Goal: Task Accomplishment & Management: Manage account settings

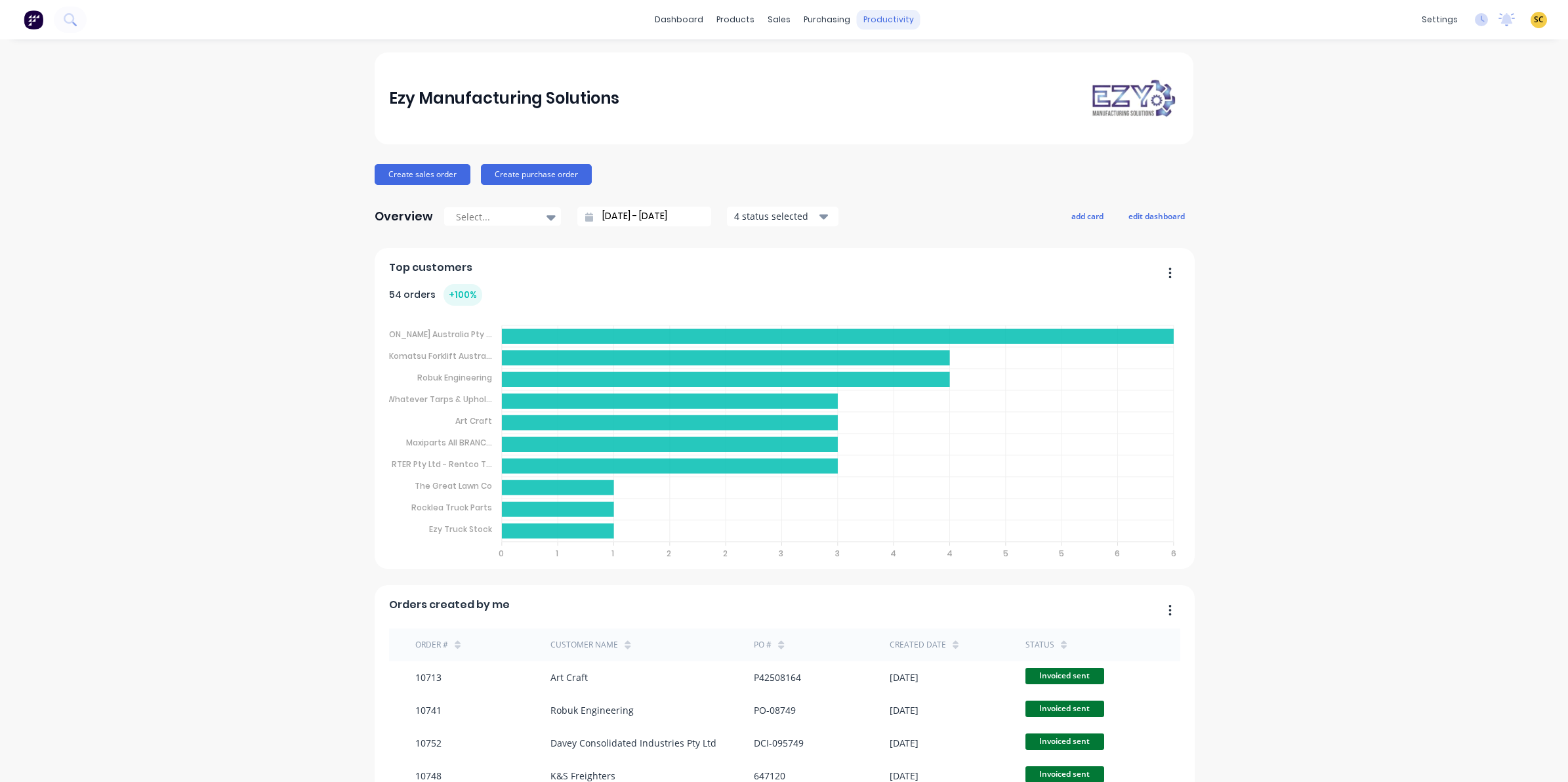
click at [869, 17] on div "productivity" at bounding box center [888, 20] width 64 height 20
click at [900, 143] on div "Timesheets" at bounding box center [910, 143] width 49 height 12
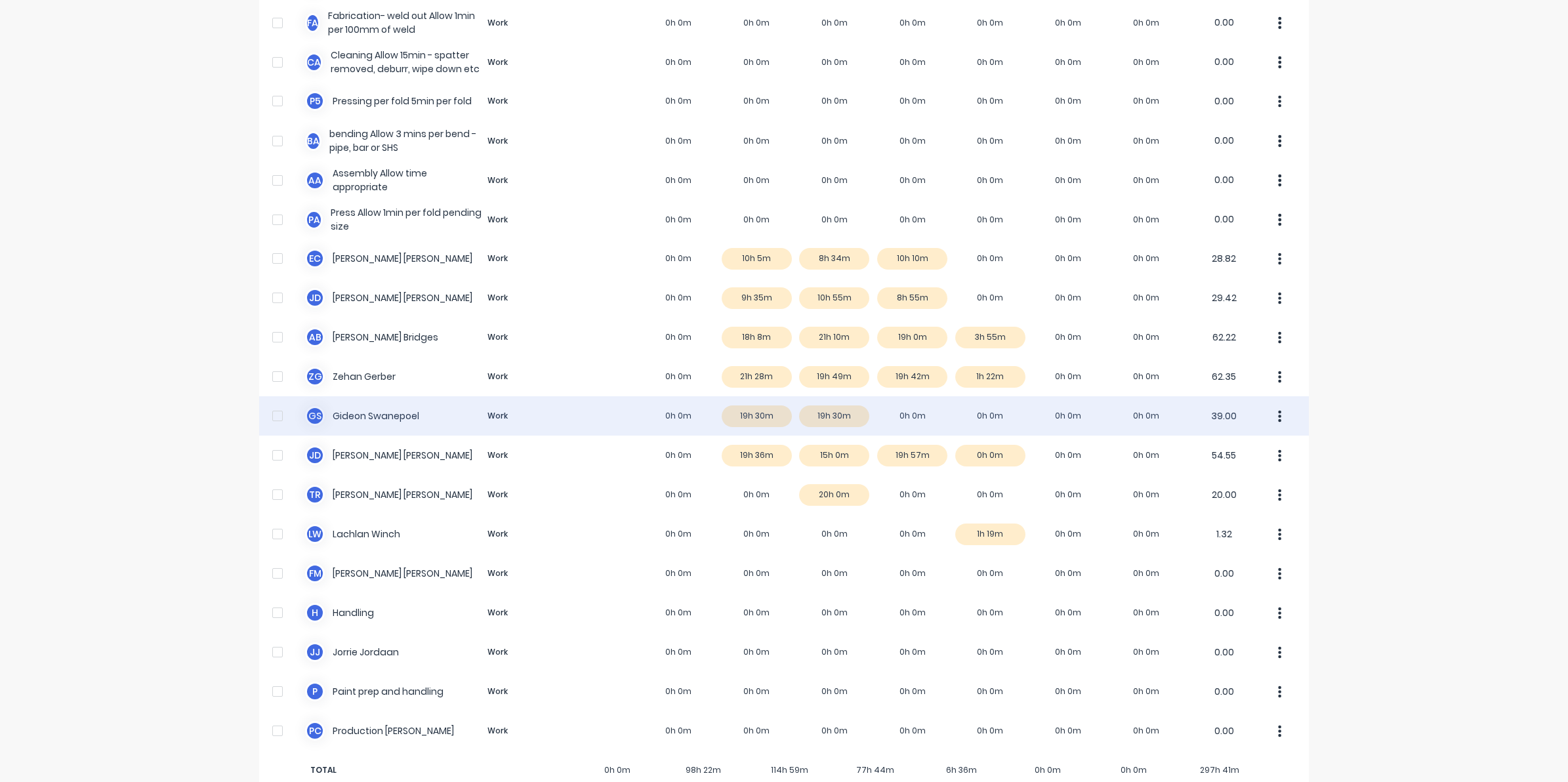
scroll to position [674, 0]
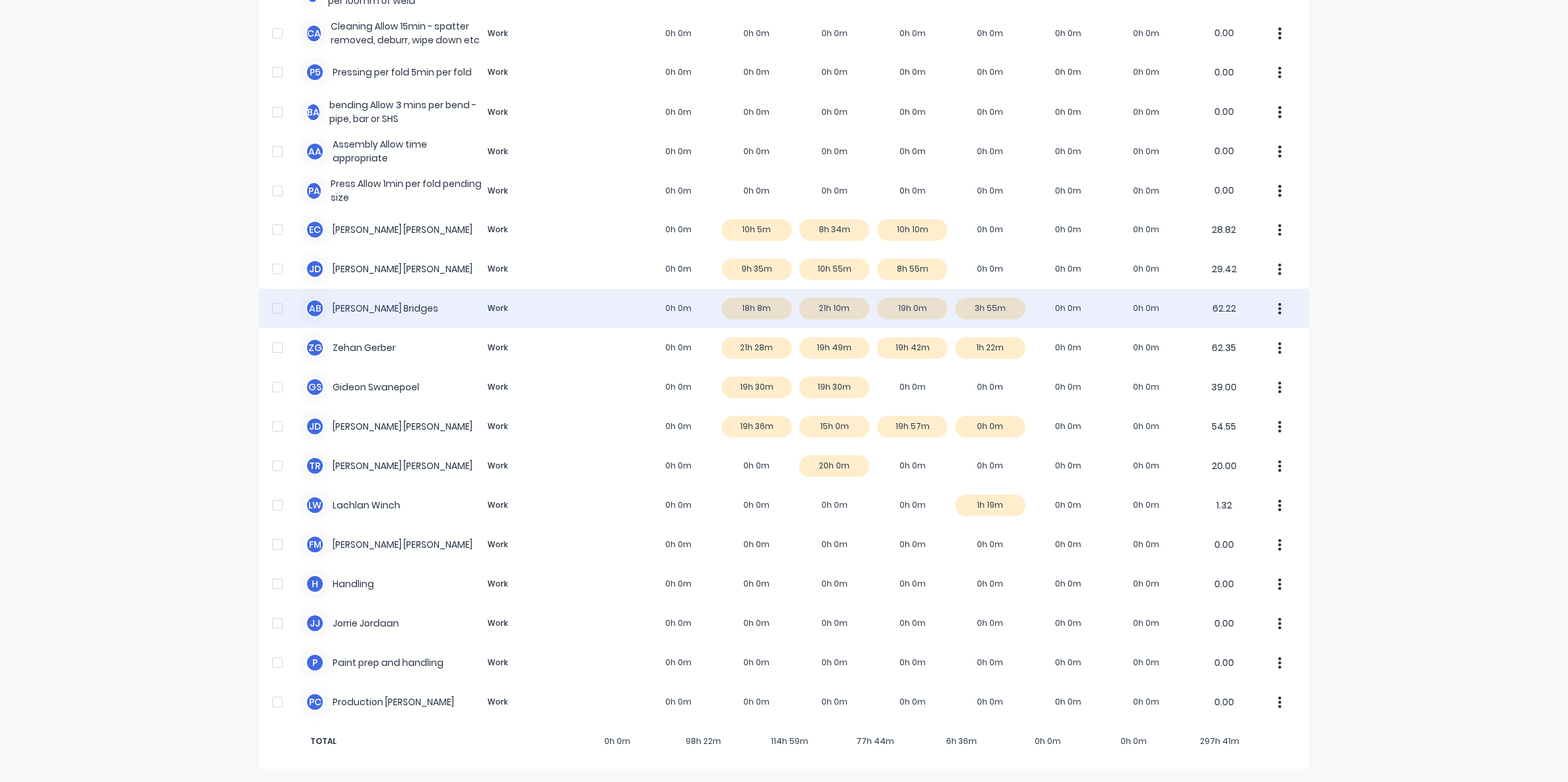
click at [893, 306] on div "A B Ashley Bridges Work 0h 0m 18h 8m 21h 10m 19h 0m 3h 55m 0h 0m 0h 0m 62.22" at bounding box center [784, 308] width 1050 height 39
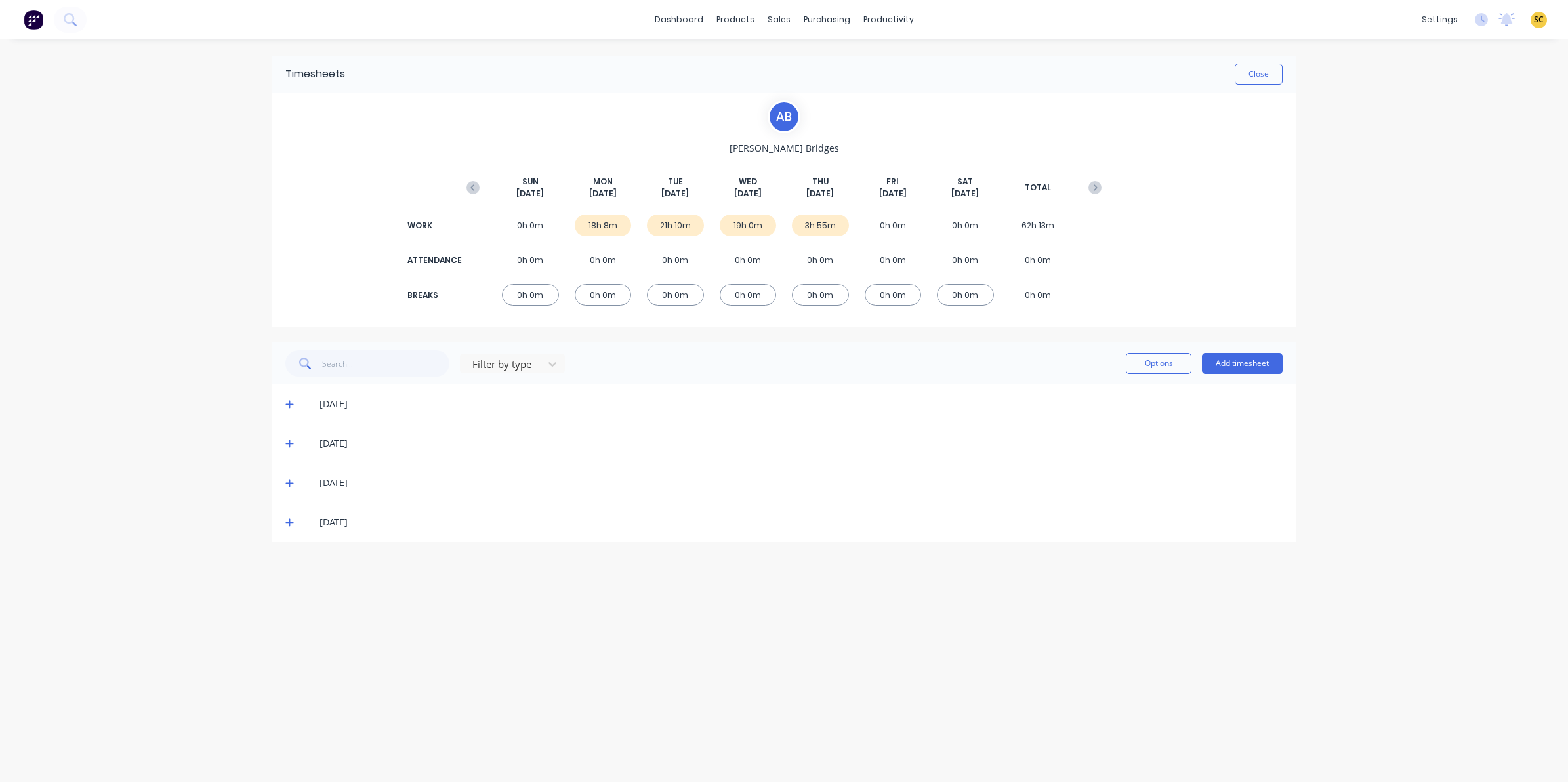
click at [281, 519] on div "11/09/25" at bounding box center [783, 522] width 1023 height 39
click at [289, 525] on icon at bounding box center [290, 521] width 9 height 9
click at [288, 484] on icon at bounding box center [290, 482] width 9 height 9
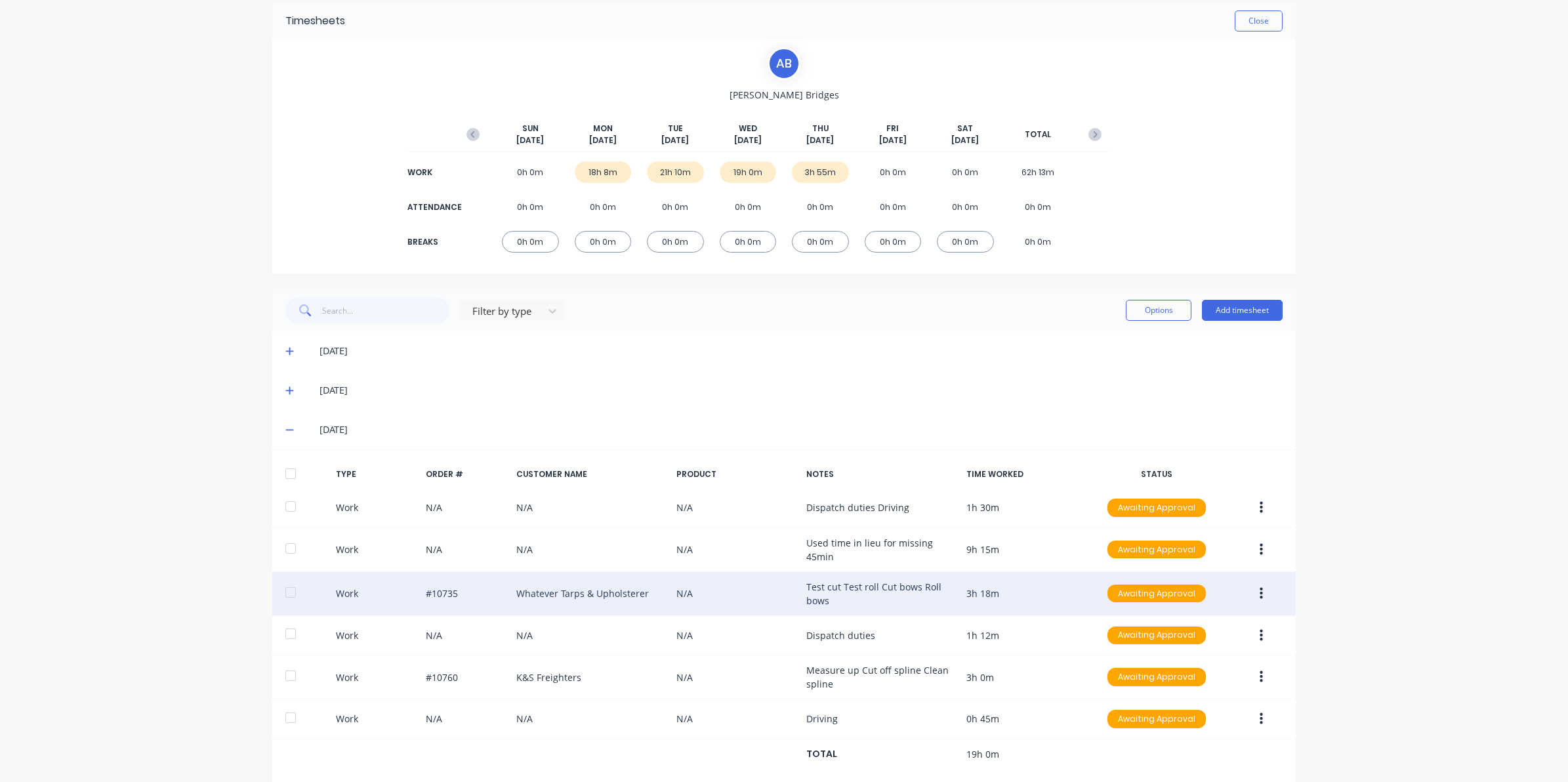
scroll to position [82, 0]
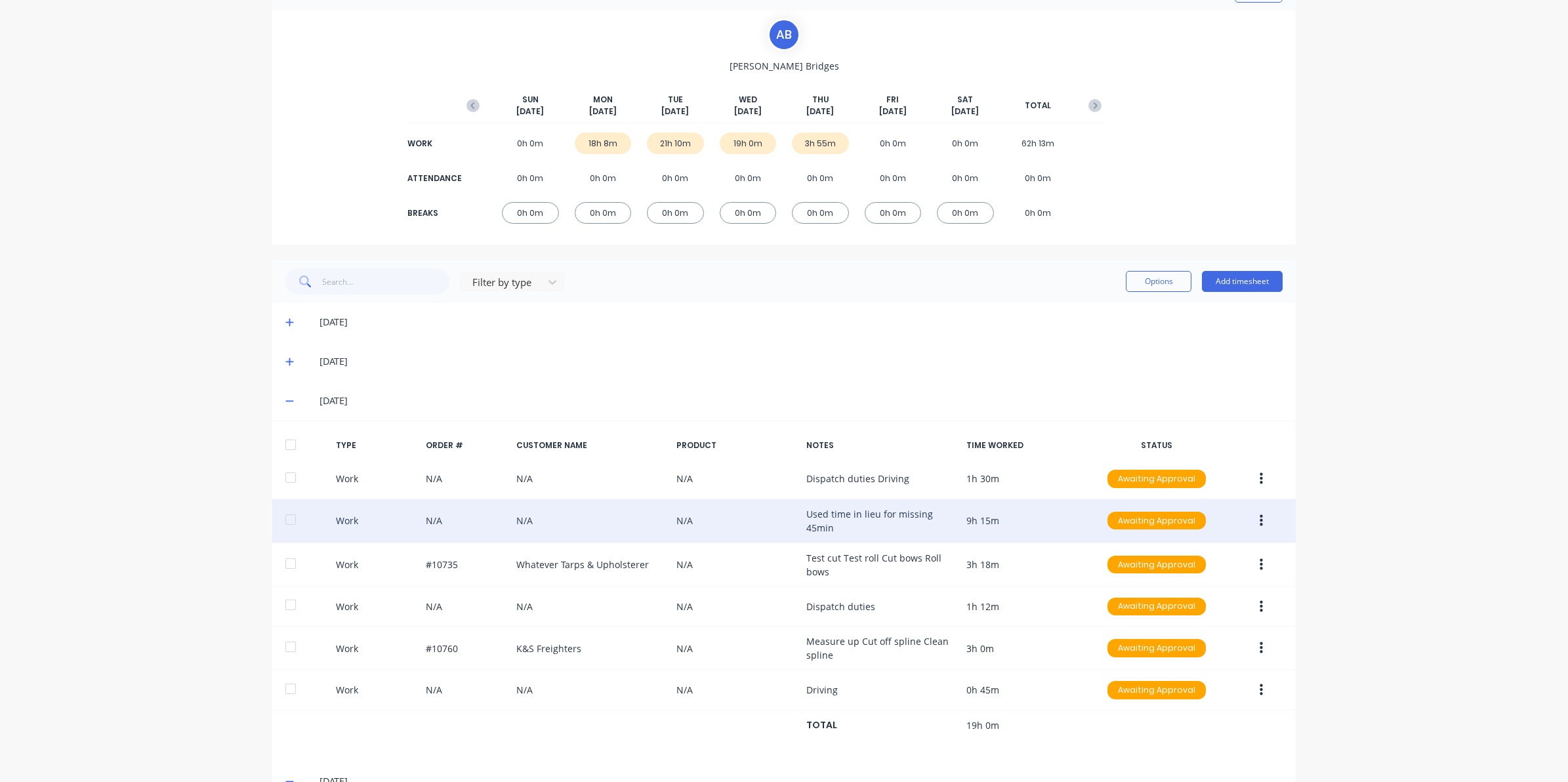
click at [1258, 515] on button "button" at bounding box center [1261, 521] width 31 height 24
click at [1167, 476] on div "Edit" at bounding box center [1213, 471] width 101 height 19
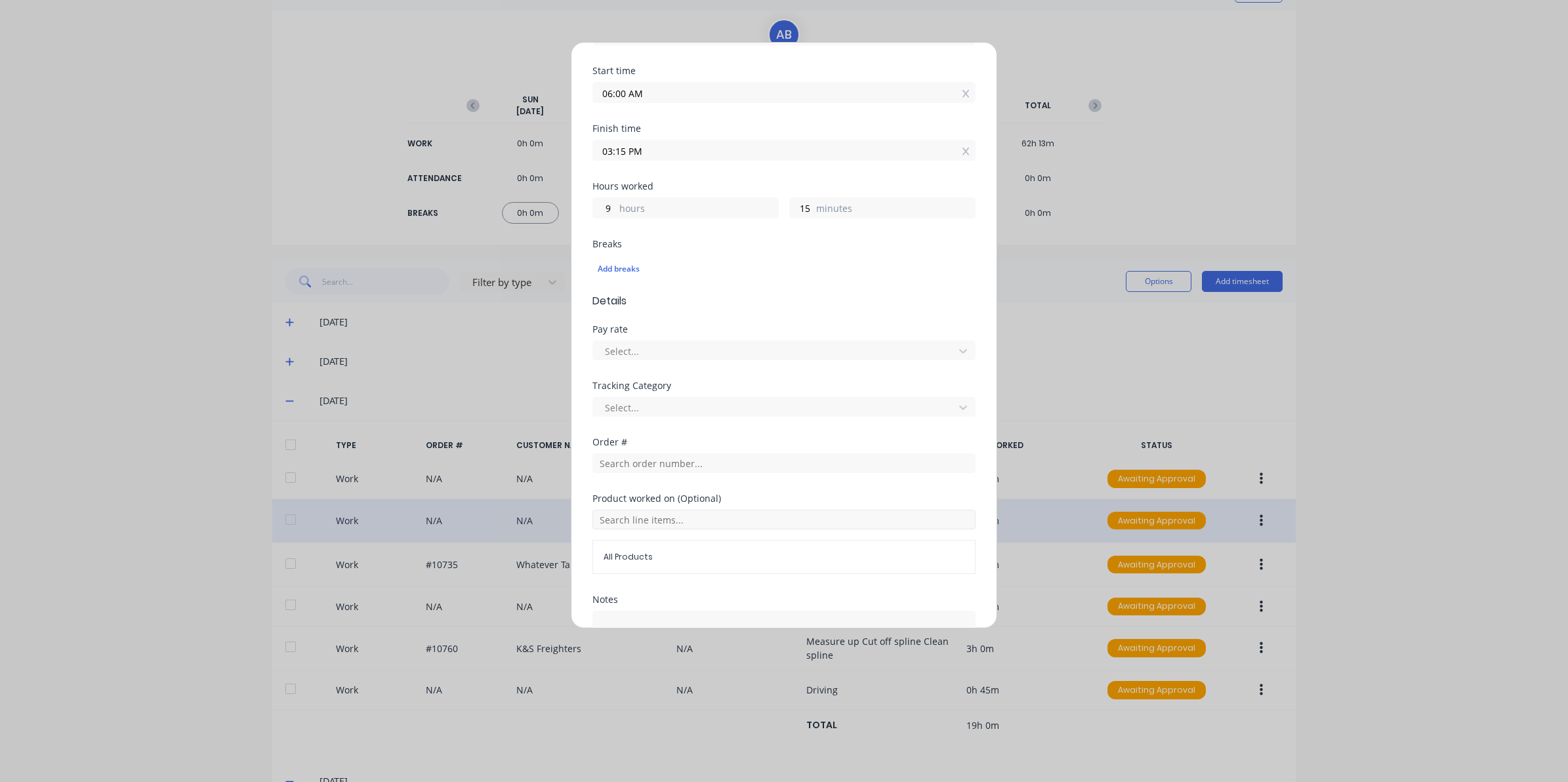
scroll to position [283, 0]
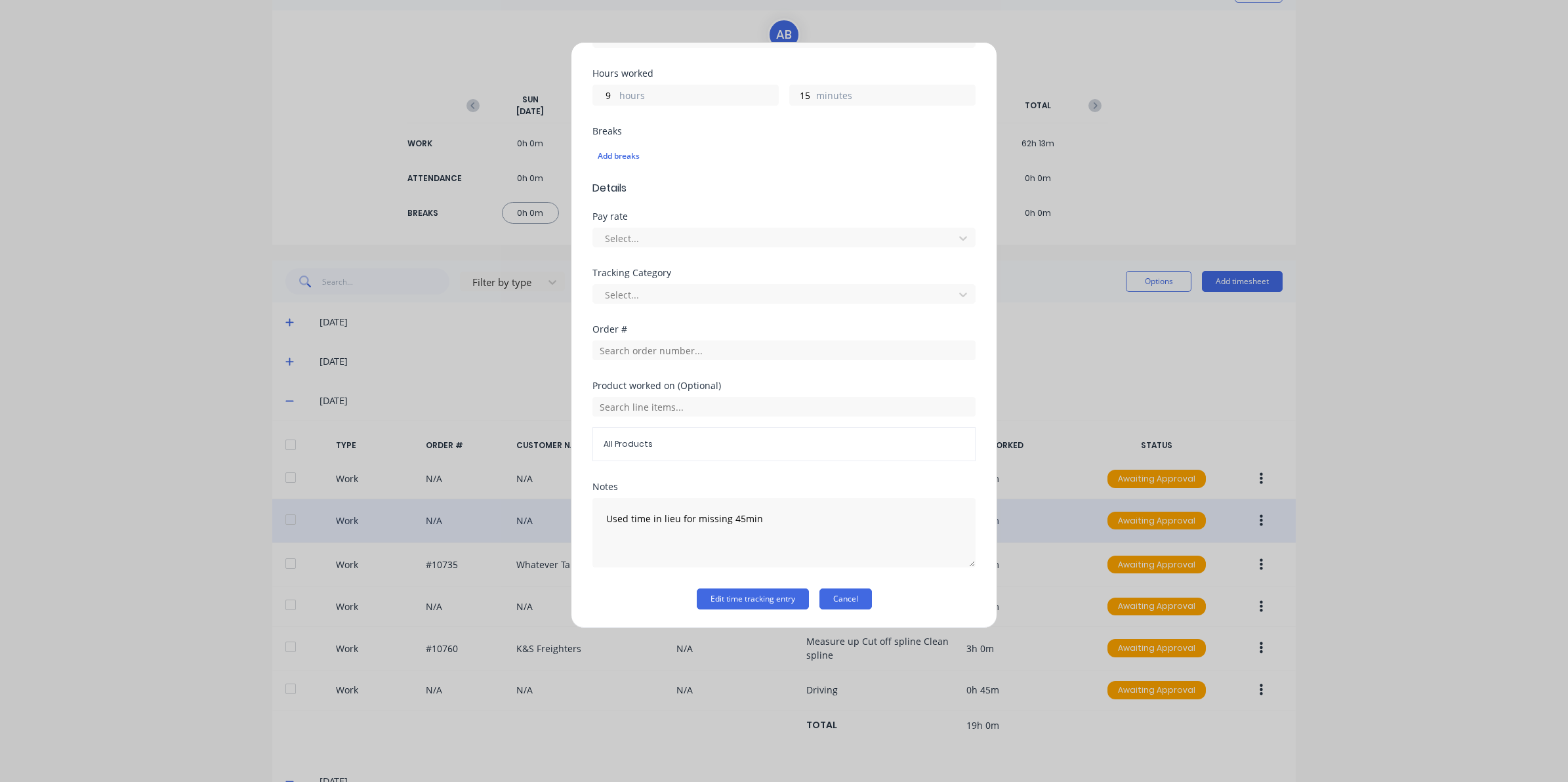
click at [834, 598] on button "Cancel" at bounding box center [845, 598] width 52 height 21
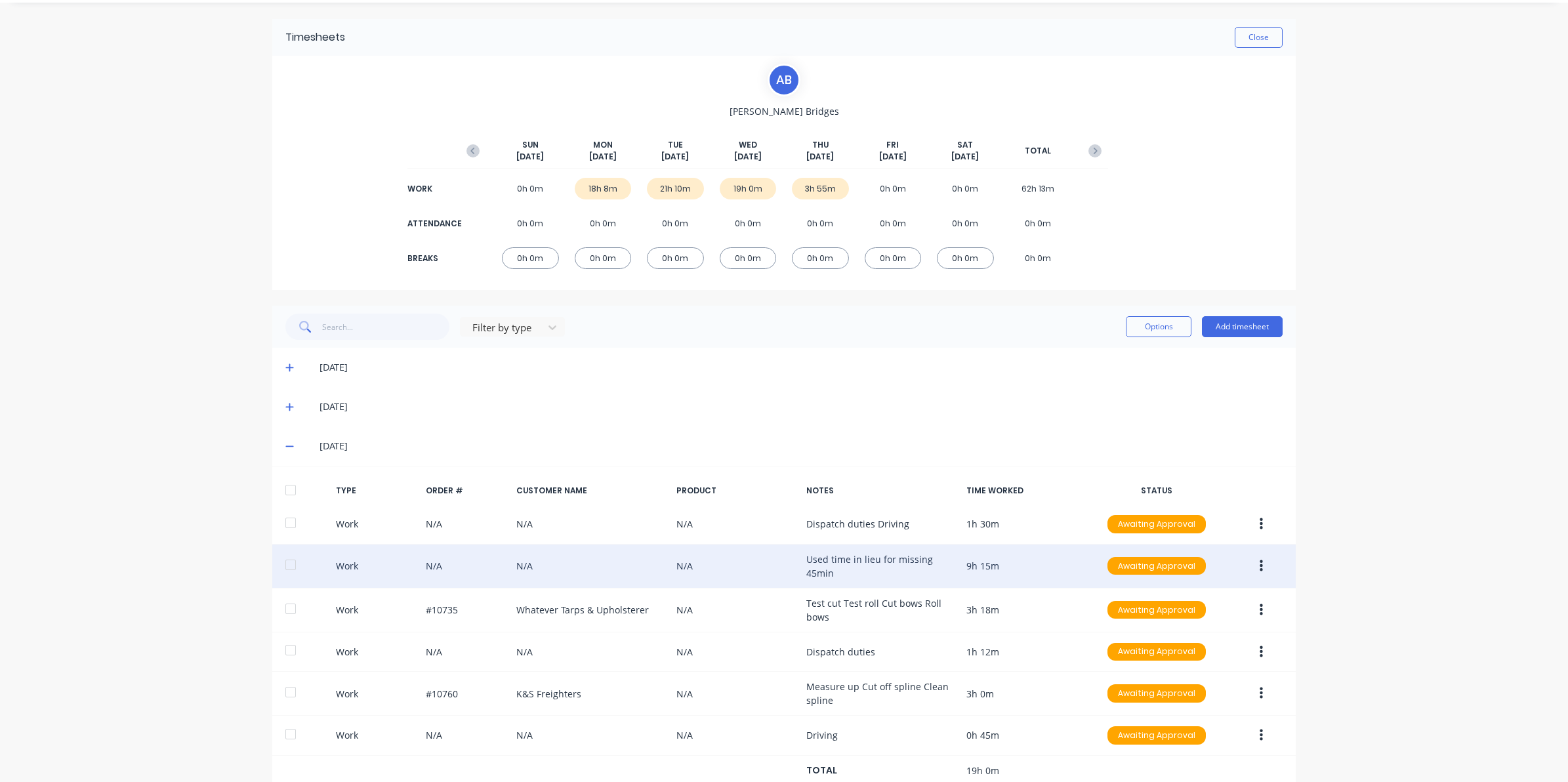
scroll to position [0, 0]
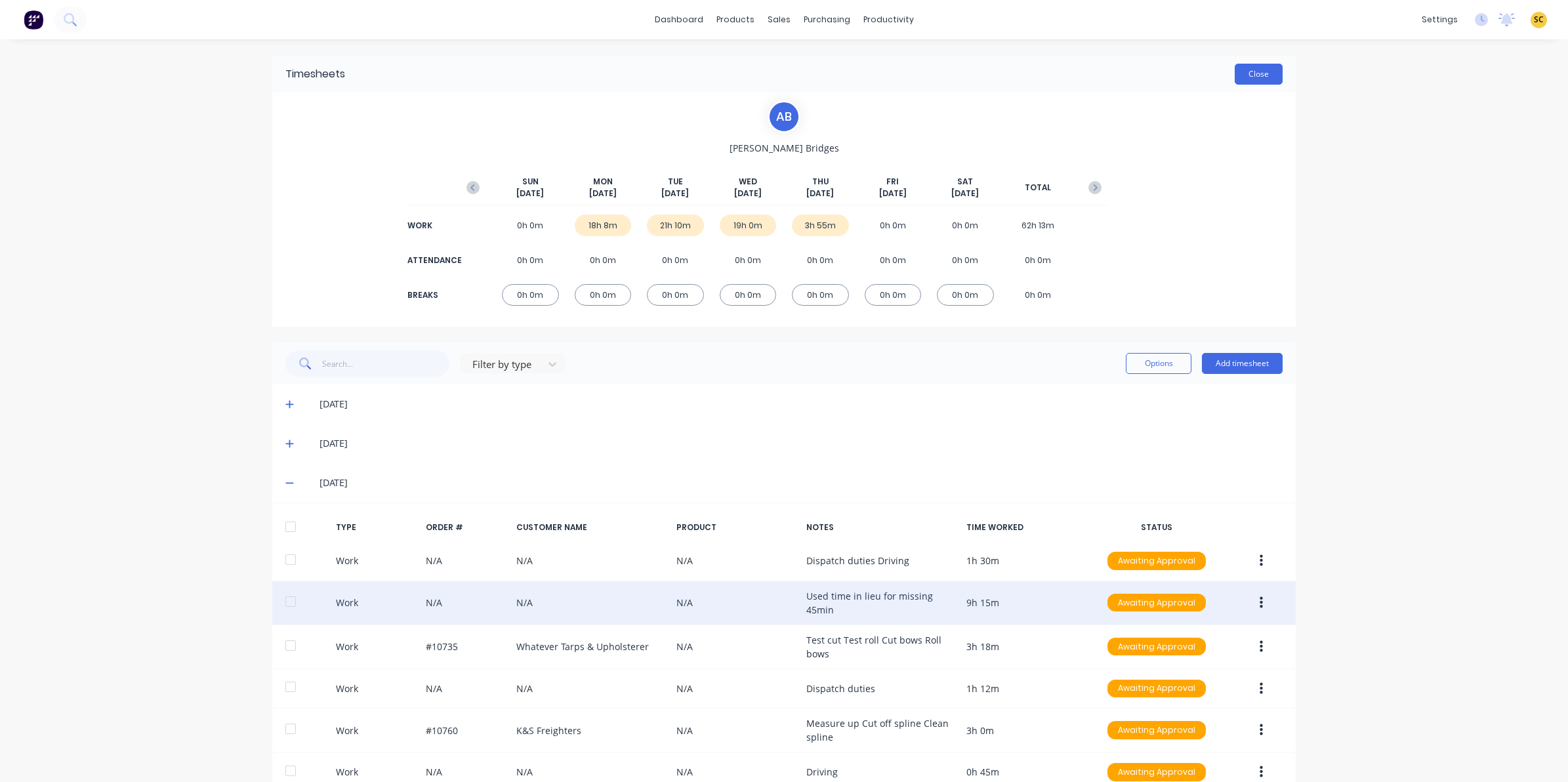
click at [1247, 79] on button "Close" at bounding box center [1258, 74] width 48 height 21
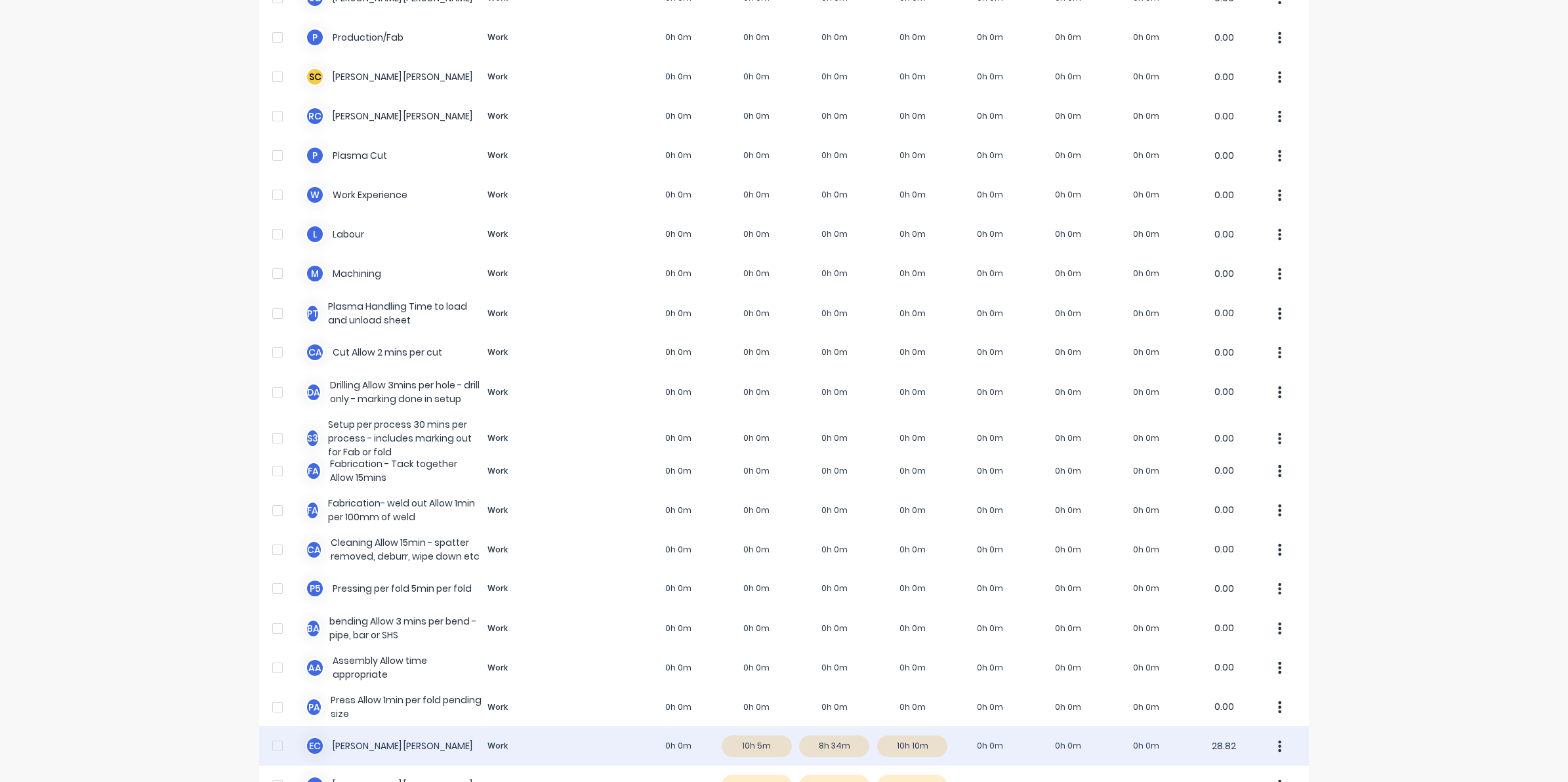
scroll to position [574, 0]
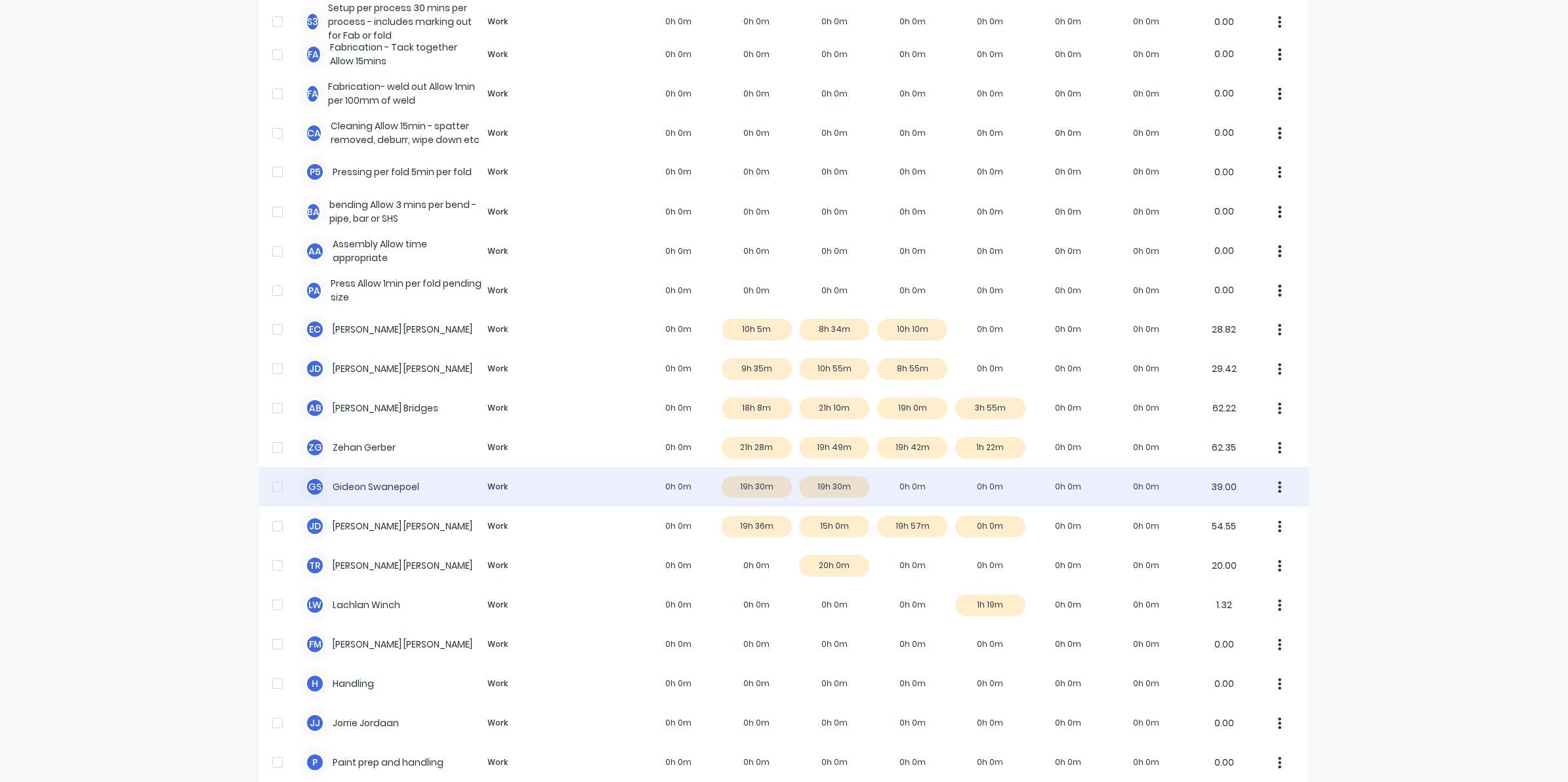
click at [902, 489] on div "G S Gideon Swanepoel Work 0h 0m 19h 30m 19h 30m 0h 0m 0h 0m 0h 0m 0h 0m 39.00" at bounding box center [784, 487] width 1050 height 39
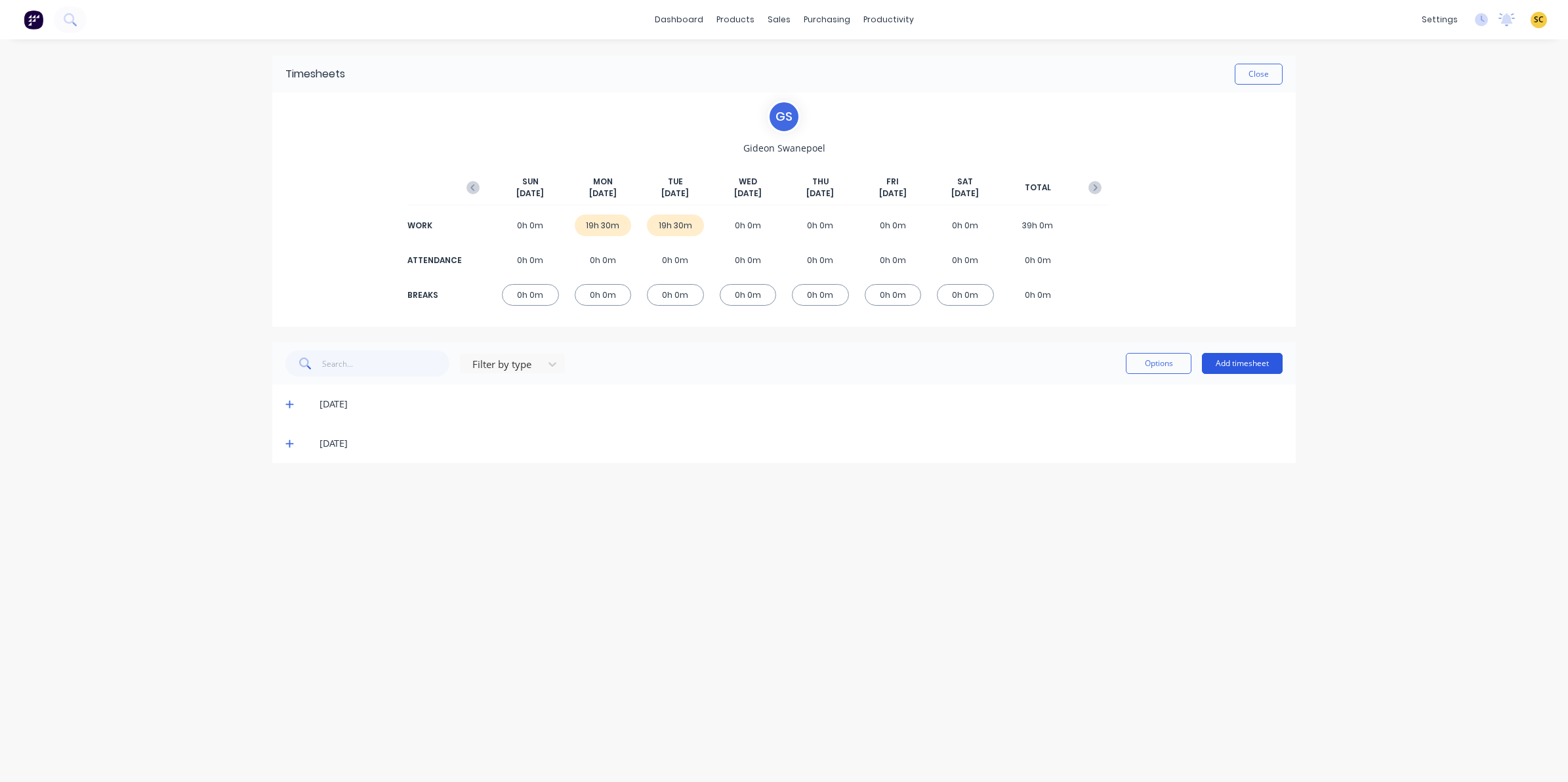
click at [1236, 364] on button "Add timesheet" at bounding box center [1242, 362] width 81 height 21
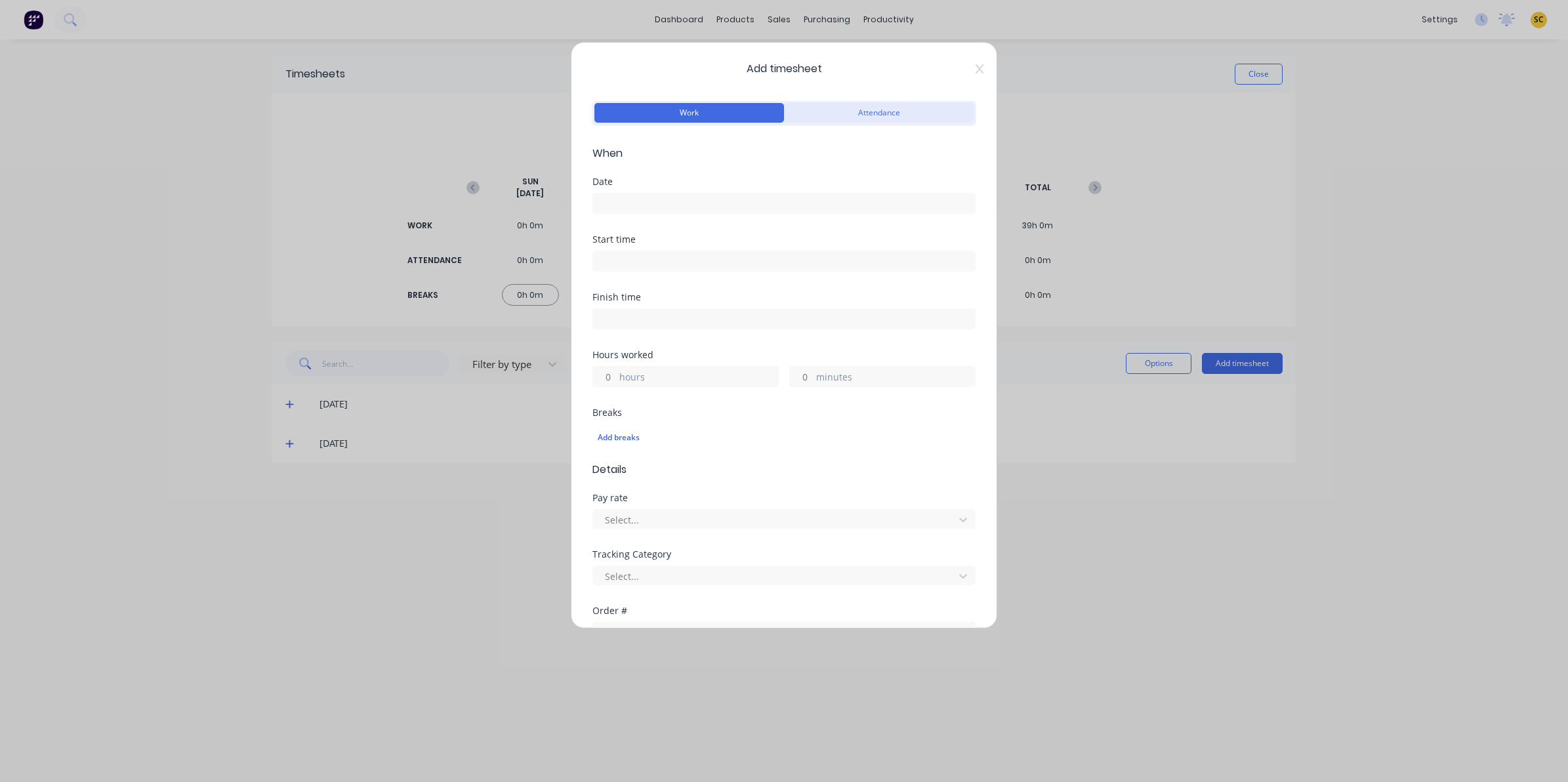
click at [845, 107] on button "Attendance" at bounding box center [879, 113] width 189 height 20
click at [648, 200] on input at bounding box center [784, 203] width 382 height 20
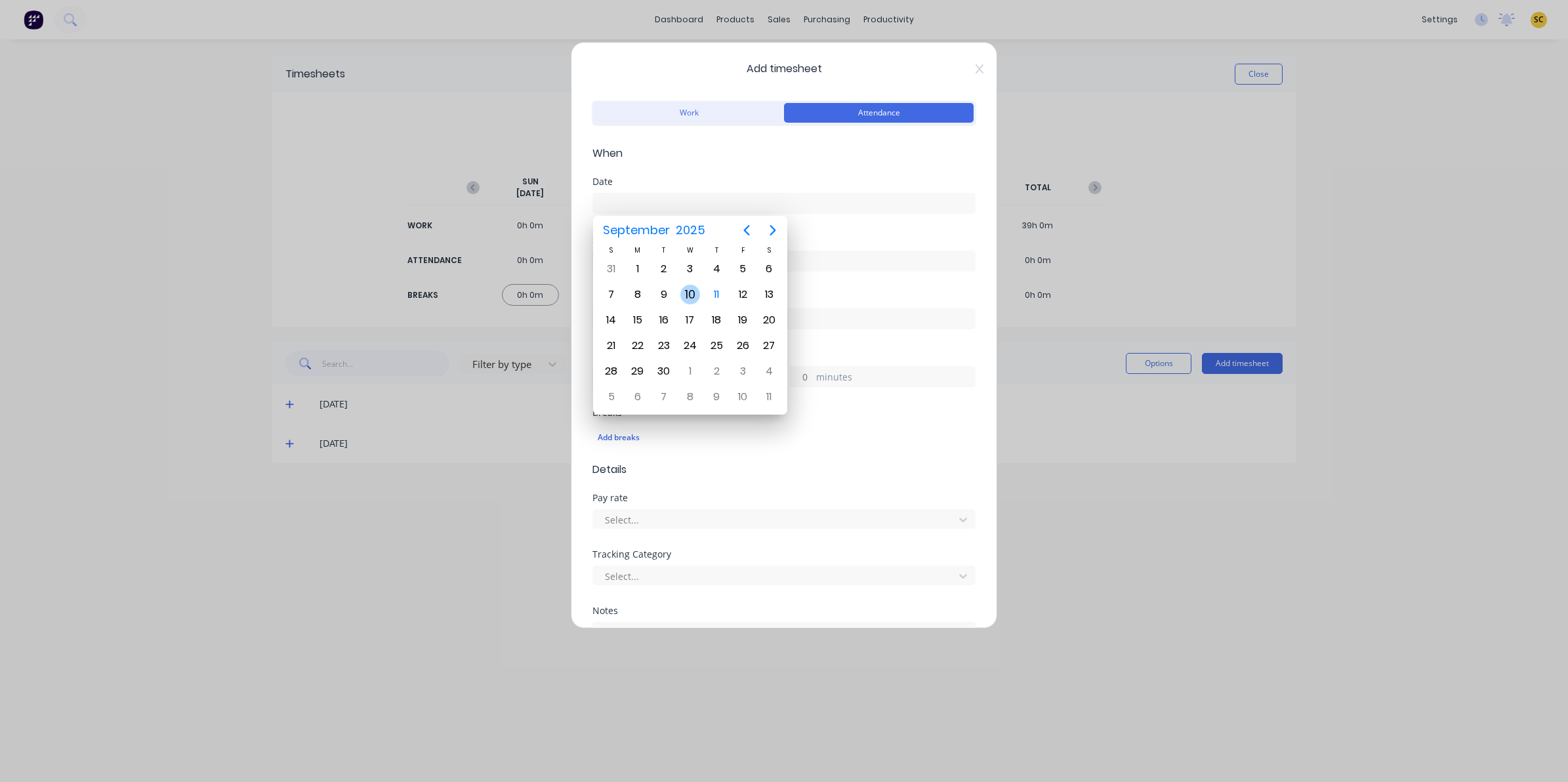
click at [696, 293] on div "10" at bounding box center [690, 294] width 20 height 20
type input "10/09/2025"
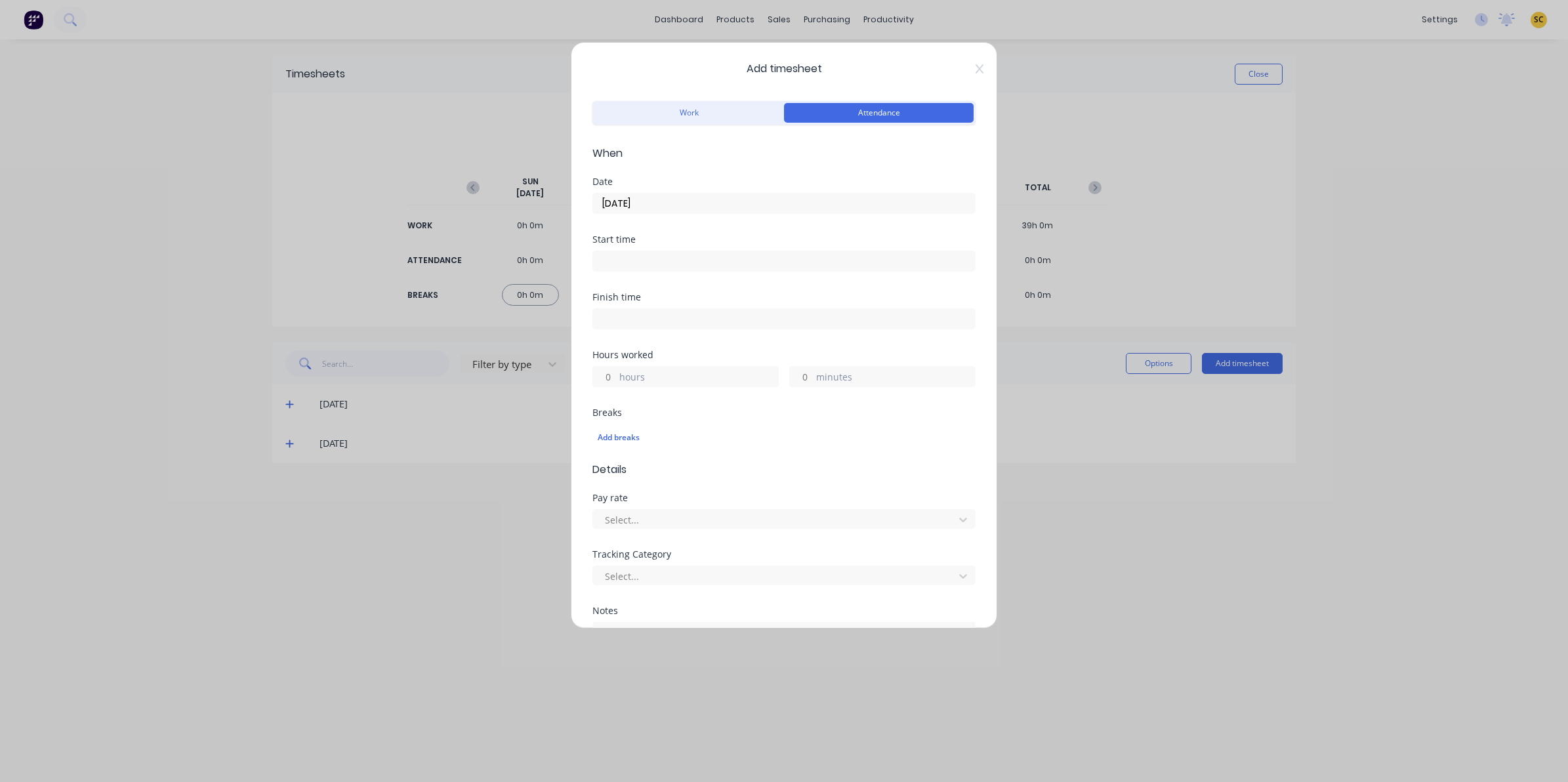
click at [684, 266] on input at bounding box center [784, 261] width 382 height 20
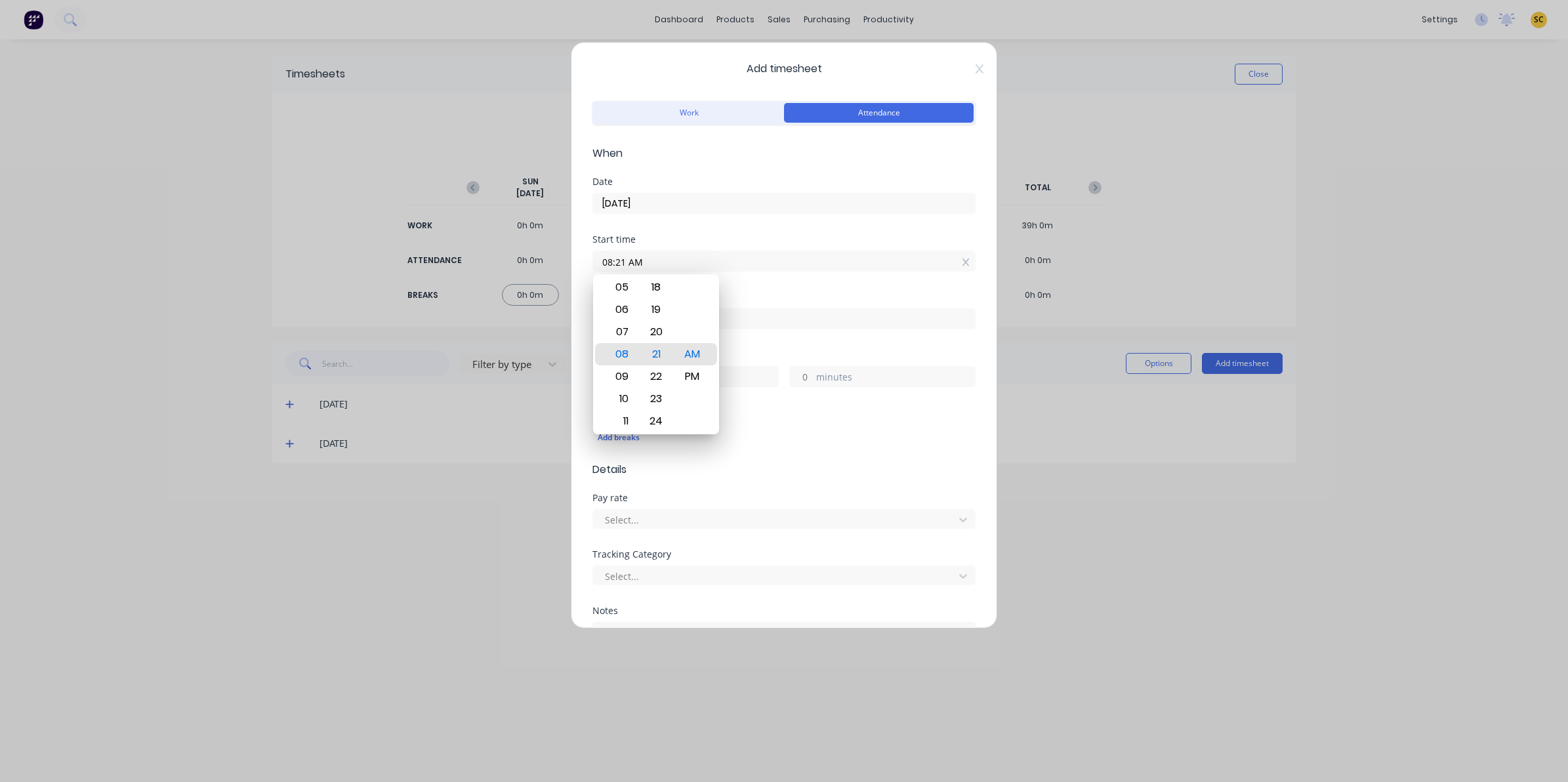
drag, startPoint x: 684, startPoint y: 267, endPoint x: 372, endPoint y: 264, distance: 312.0
click at [391, 266] on div "Add timesheet Work Attendance When Date 10/09/2025 Start time 08:21 AM Finish t…" at bounding box center [784, 391] width 1568 height 782
type input "06:00 AM"
click at [845, 340] on div "Finish time" at bounding box center [783, 321] width 383 height 58
click at [651, 319] on input at bounding box center [784, 319] width 382 height 20
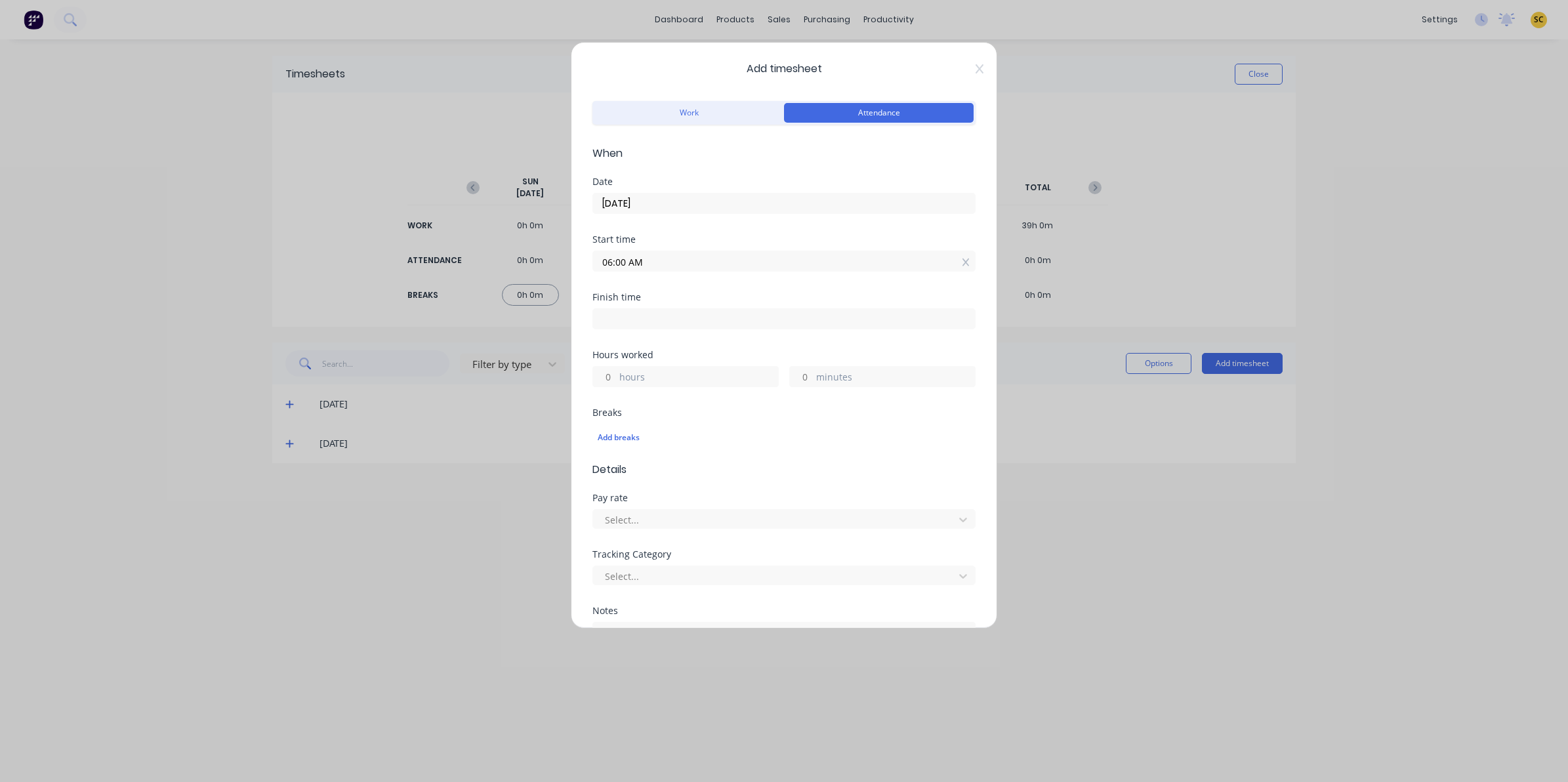
type input "08:21 AM"
type input "2"
type input "21"
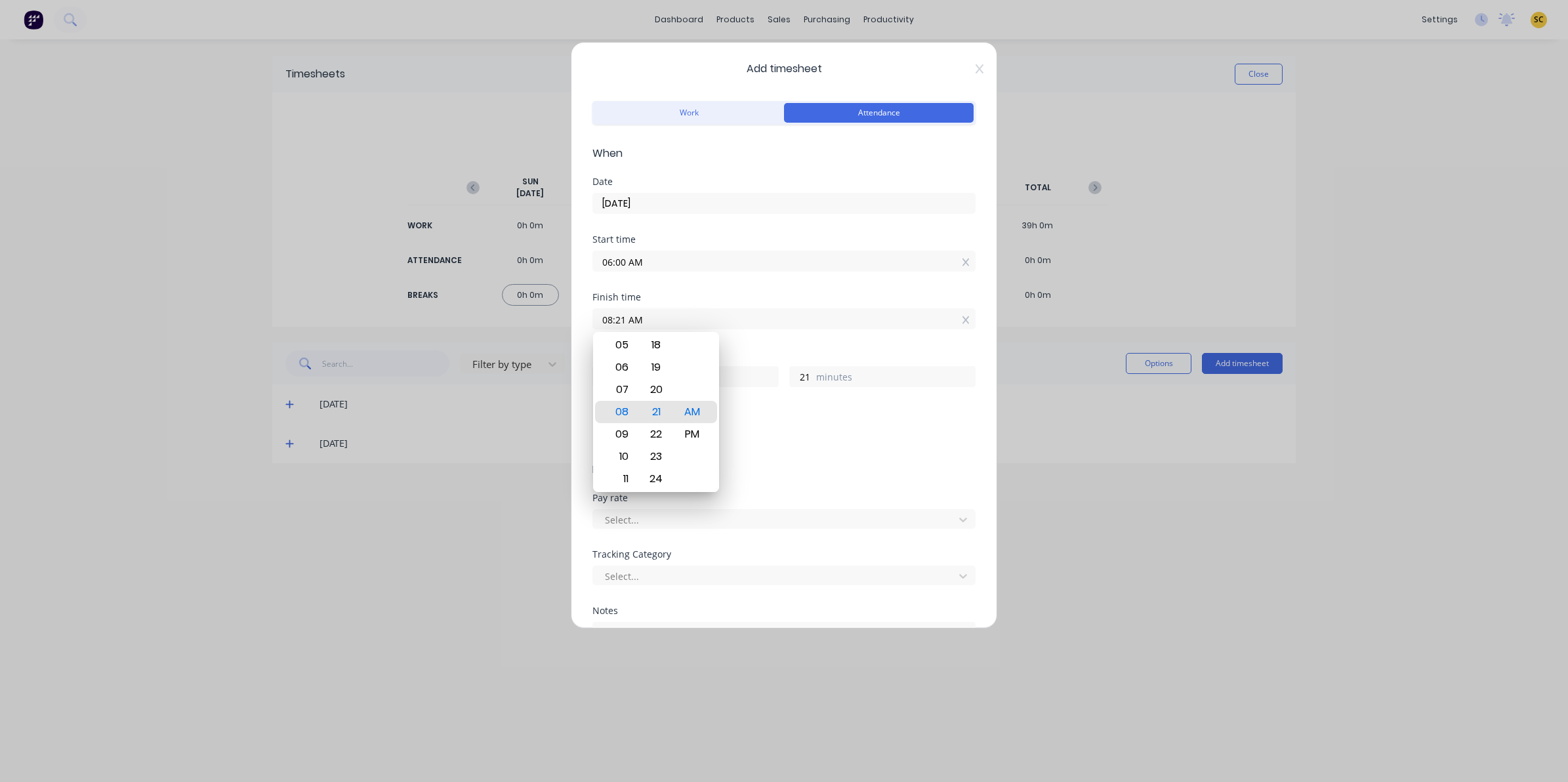
drag, startPoint x: 651, startPoint y: 319, endPoint x: 296, endPoint y: 315, distance: 355.0
click at [368, 318] on div "Add timesheet Work Attendance When Date 10/09/2025 Start time 06:00 AM Finish t…" at bounding box center [784, 391] width 1568 height 782
type input "03:30 AM"
type input "21"
type input "30"
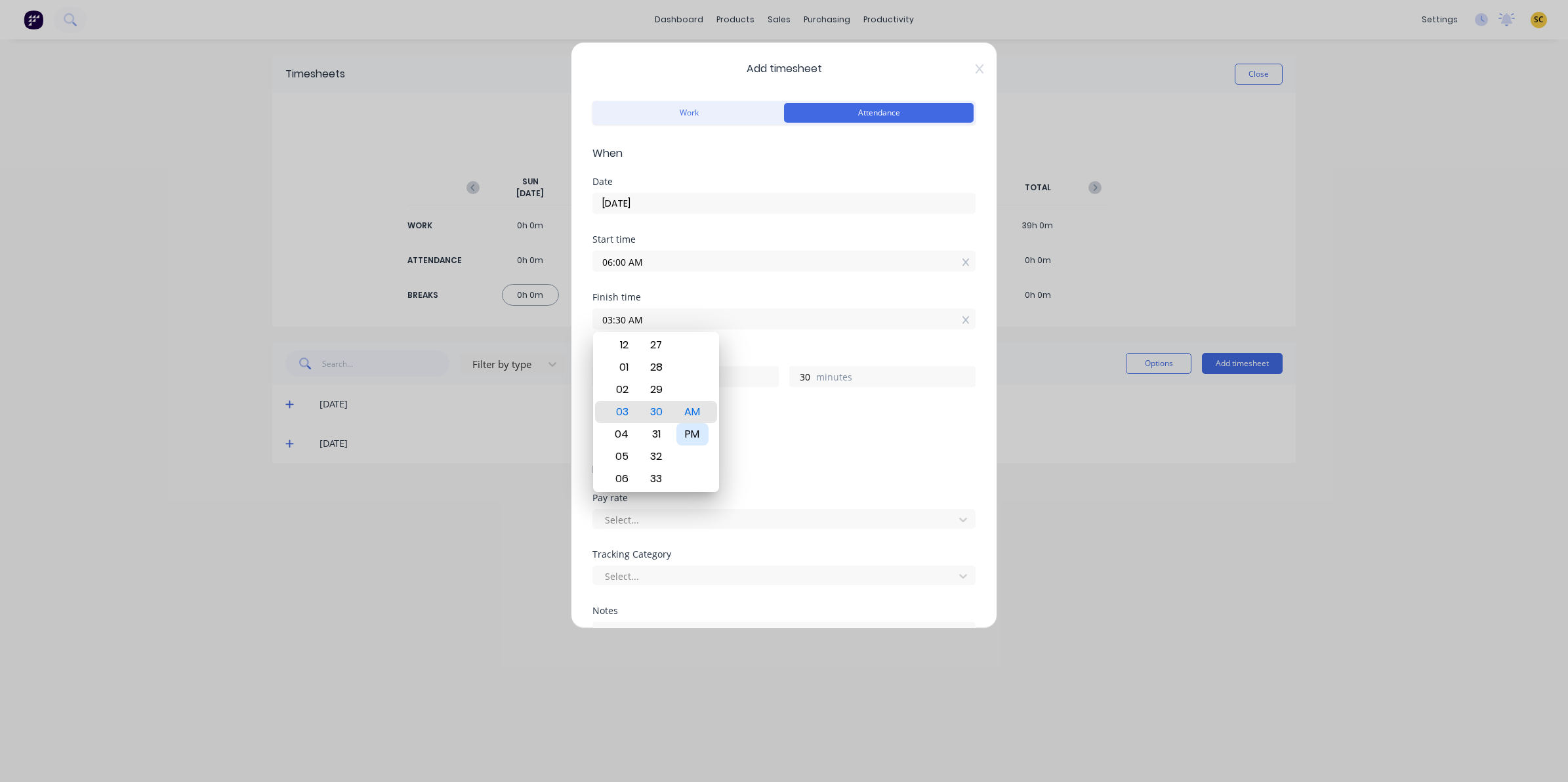
click at [696, 433] on div "PM" at bounding box center [692, 434] width 33 height 23
type input "03:30 PM"
type input "9"
click at [750, 508] on div "Select..." at bounding box center [783, 516] width 383 height 23
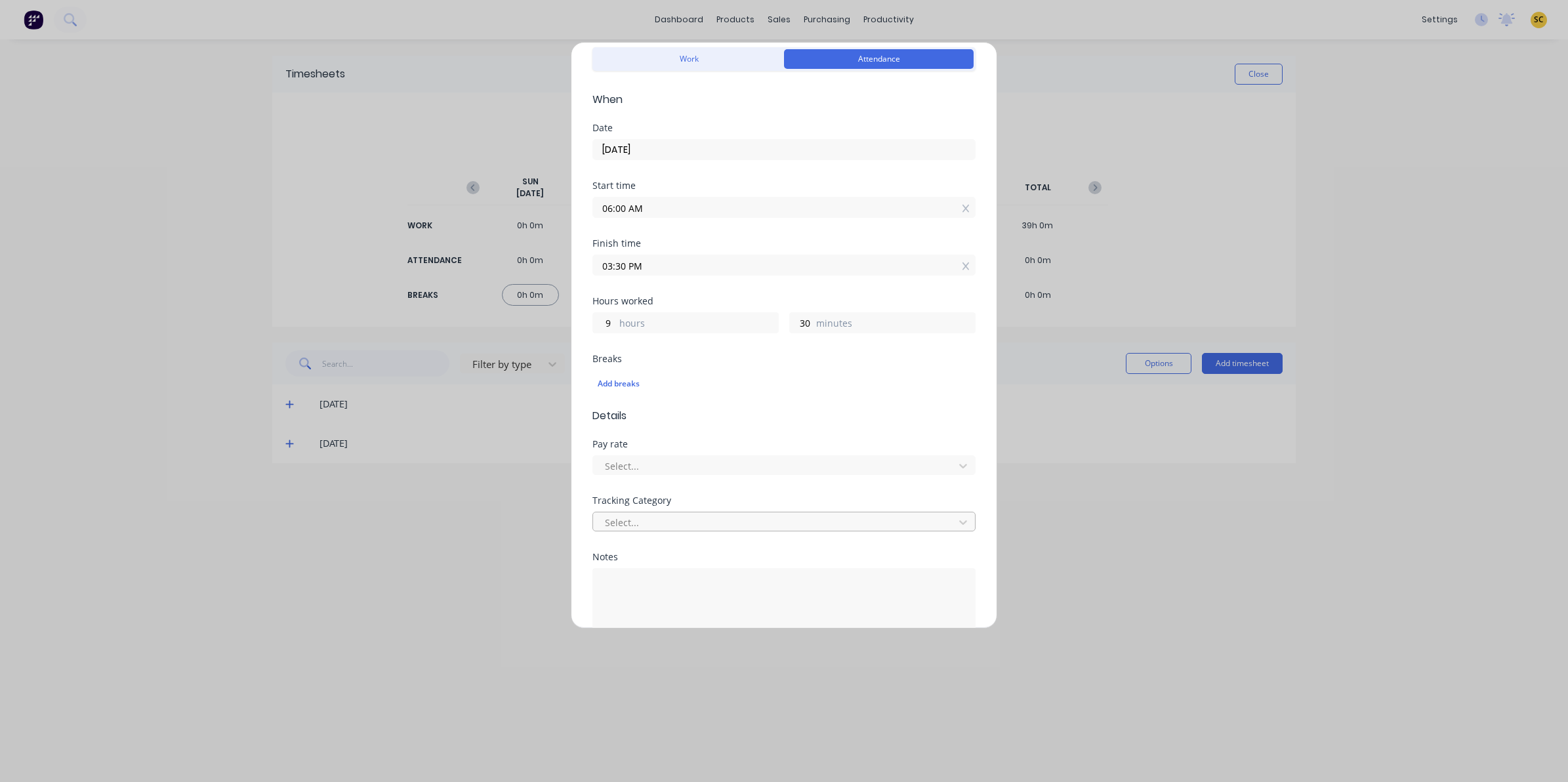
scroll to position [125, 0]
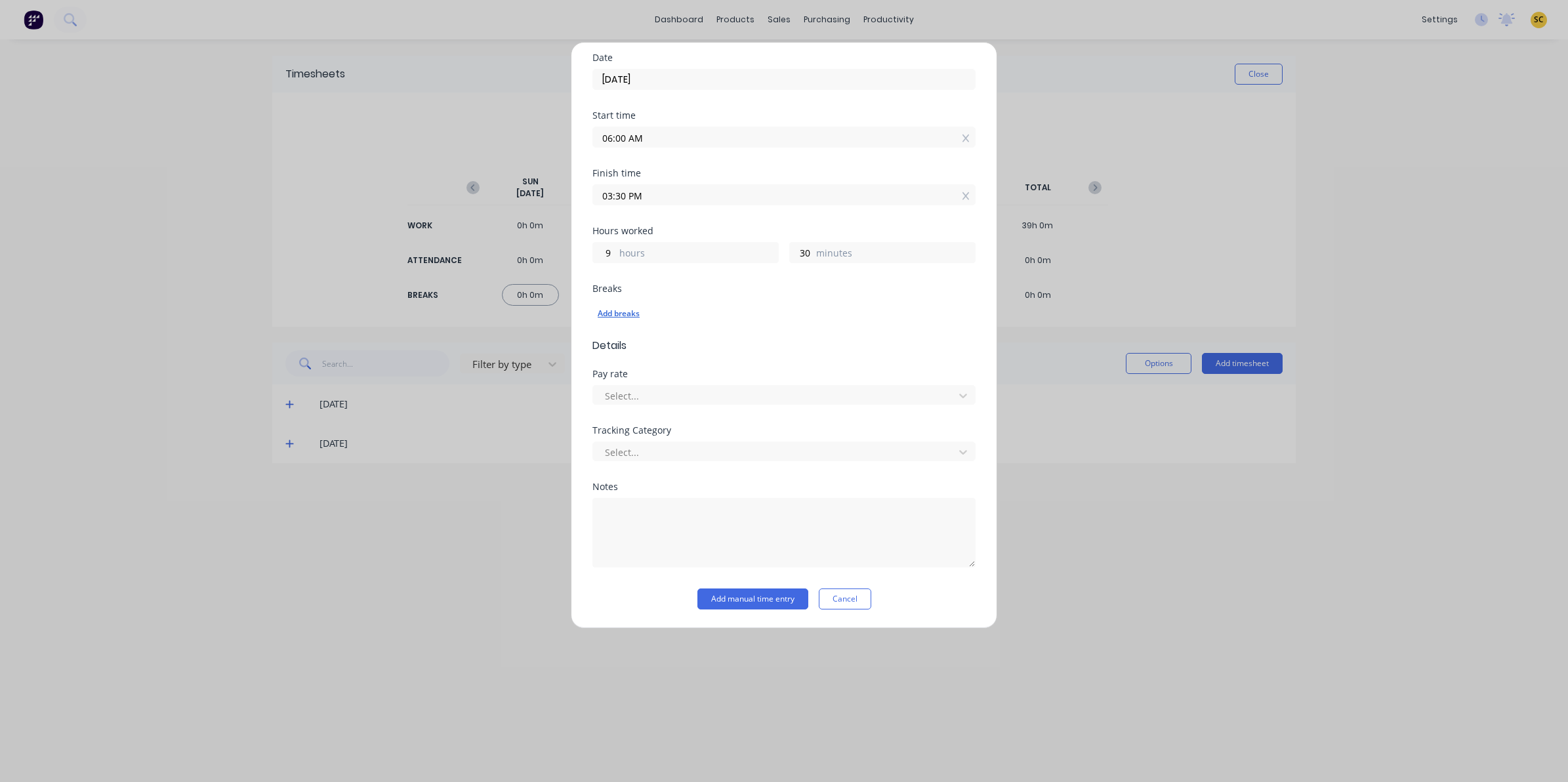
click at [608, 312] on div "Add breaks" at bounding box center [784, 313] width 372 height 17
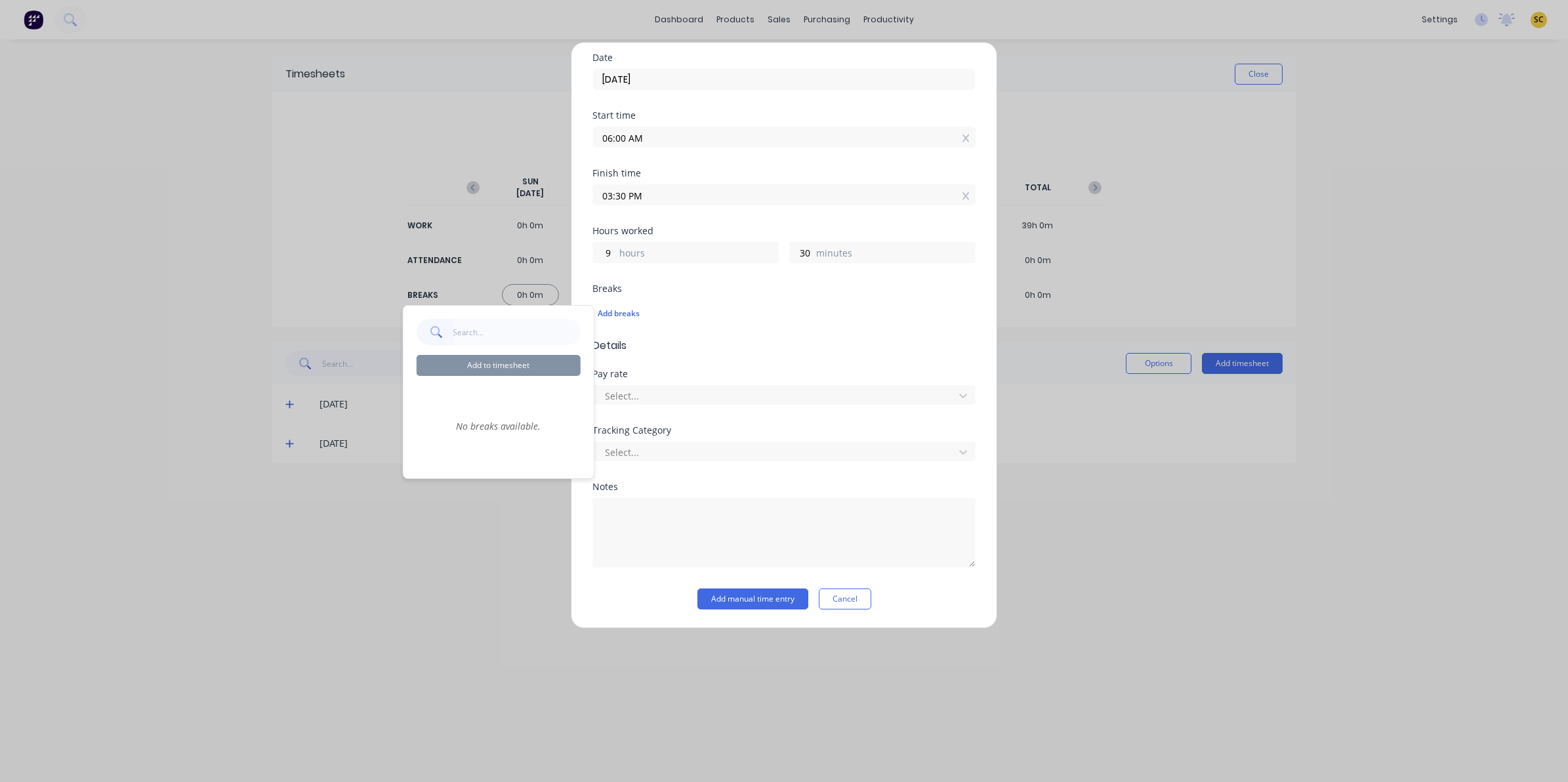
click at [498, 328] on input "text" at bounding box center [516, 332] width 128 height 27
click at [493, 339] on input "text" at bounding box center [516, 332] width 128 height 27
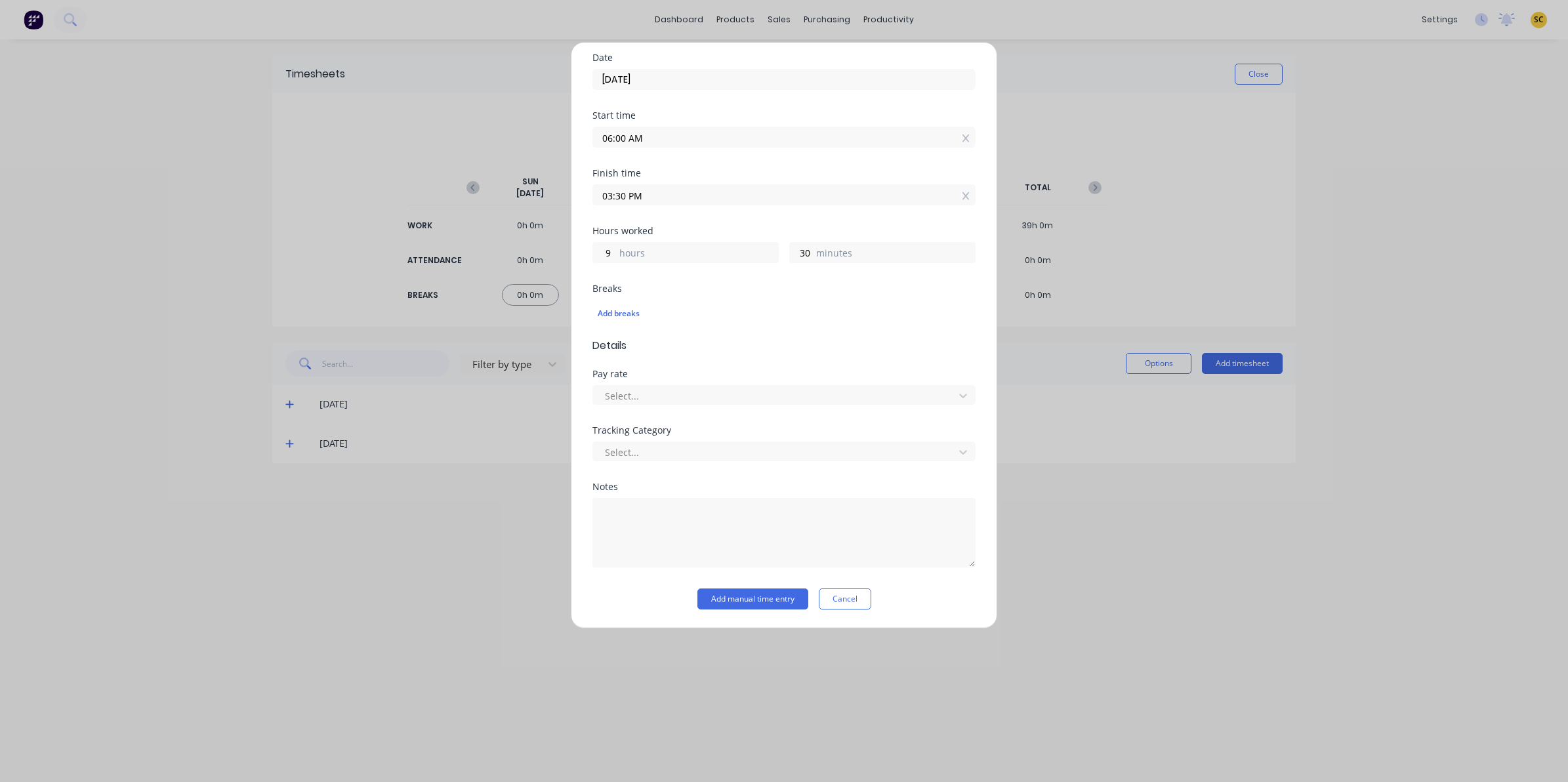
click at [400, 357] on div "Add timesheet Work Attendance When Date 10/09/2025 Start time 06:00 AM Finish t…" at bounding box center [784, 391] width 1568 height 782
click at [617, 507] on textarea at bounding box center [783, 532] width 383 height 70
type textarea "clock in/out - 30 mins break"
click at [774, 601] on button "Add manual time entry" at bounding box center [752, 598] width 111 height 21
click at [627, 394] on div at bounding box center [775, 394] width 344 height 17
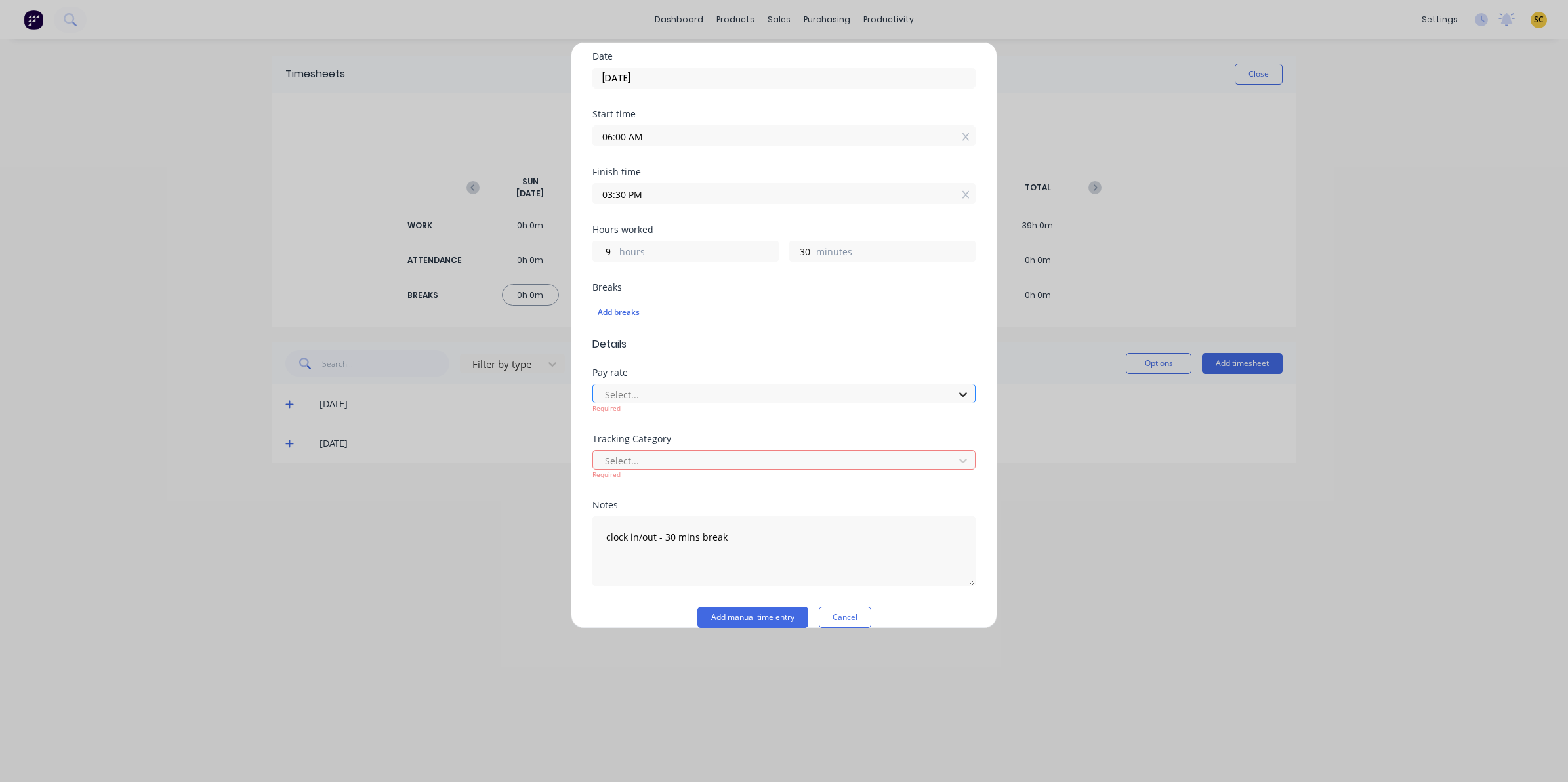
click at [956, 395] on icon at bounding box center [962, 394] width 13 height 13
click at [900, 469] on div at bounding box center [775, 460] width 344 height 17
click at [963, 467] on div "Add timesheet Work Attendance When Date 10/09/2025 Start time 06:00 AM Finish t…" at bounding box center [783, 335] width 426 height 586
click at [744, 612] on button "Add manual time entry" at bounding box center [752, 617] width 111 height 21
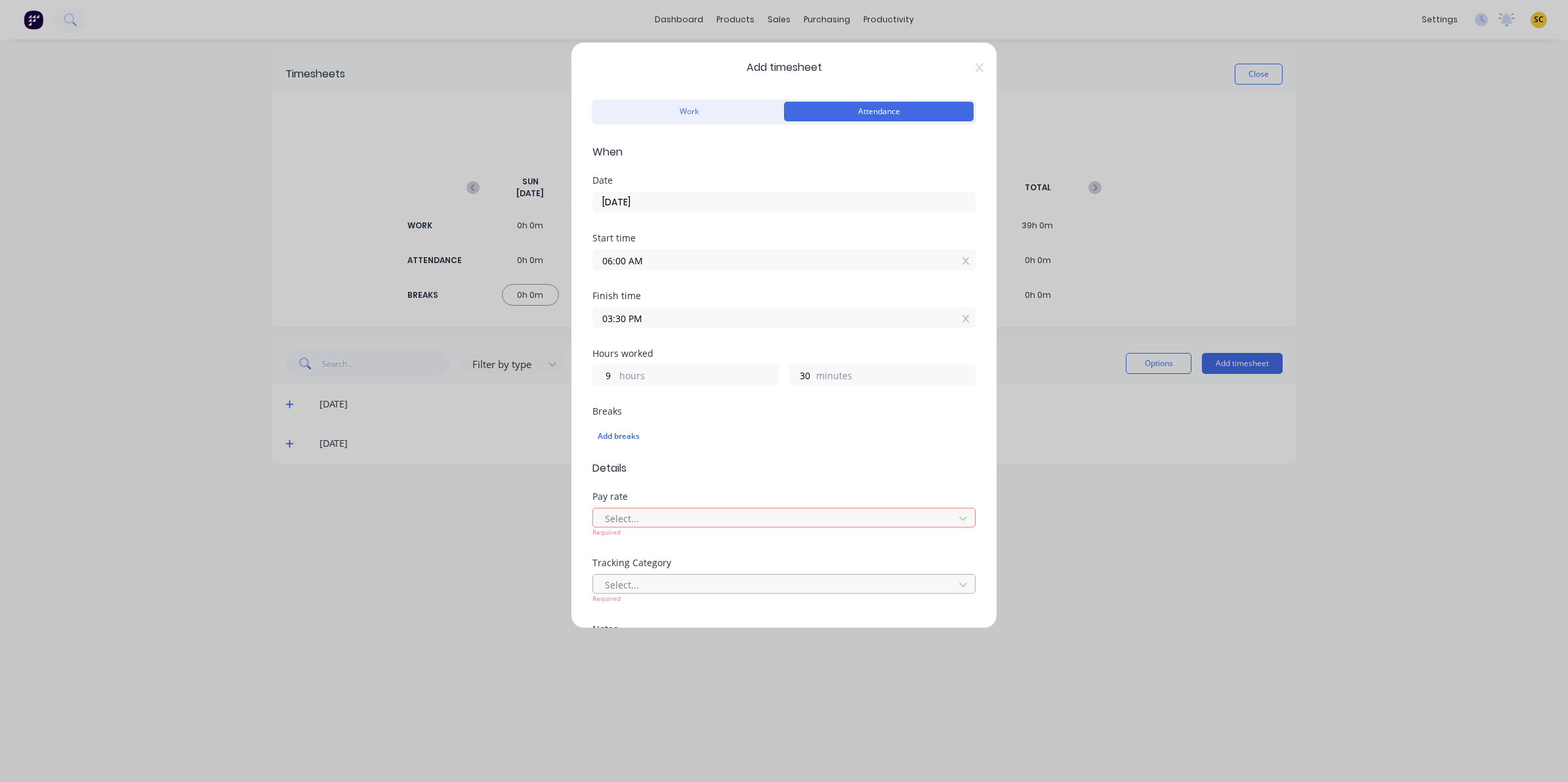
scroll to position [0, 0]
click at [706, 116] on button "Work" at bounding box center [688, 113] width 189 height 20
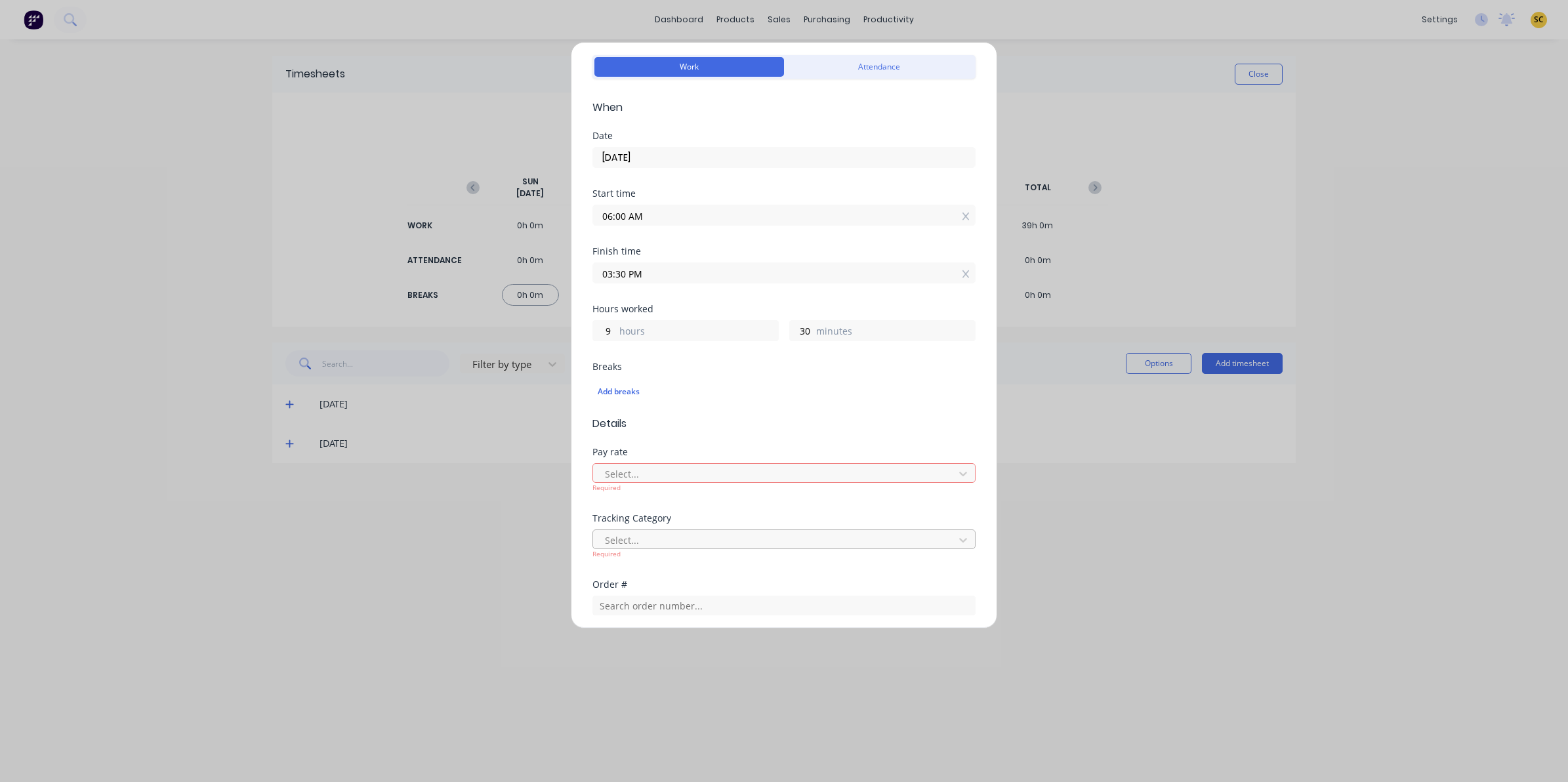
scroll to position [257, 0]
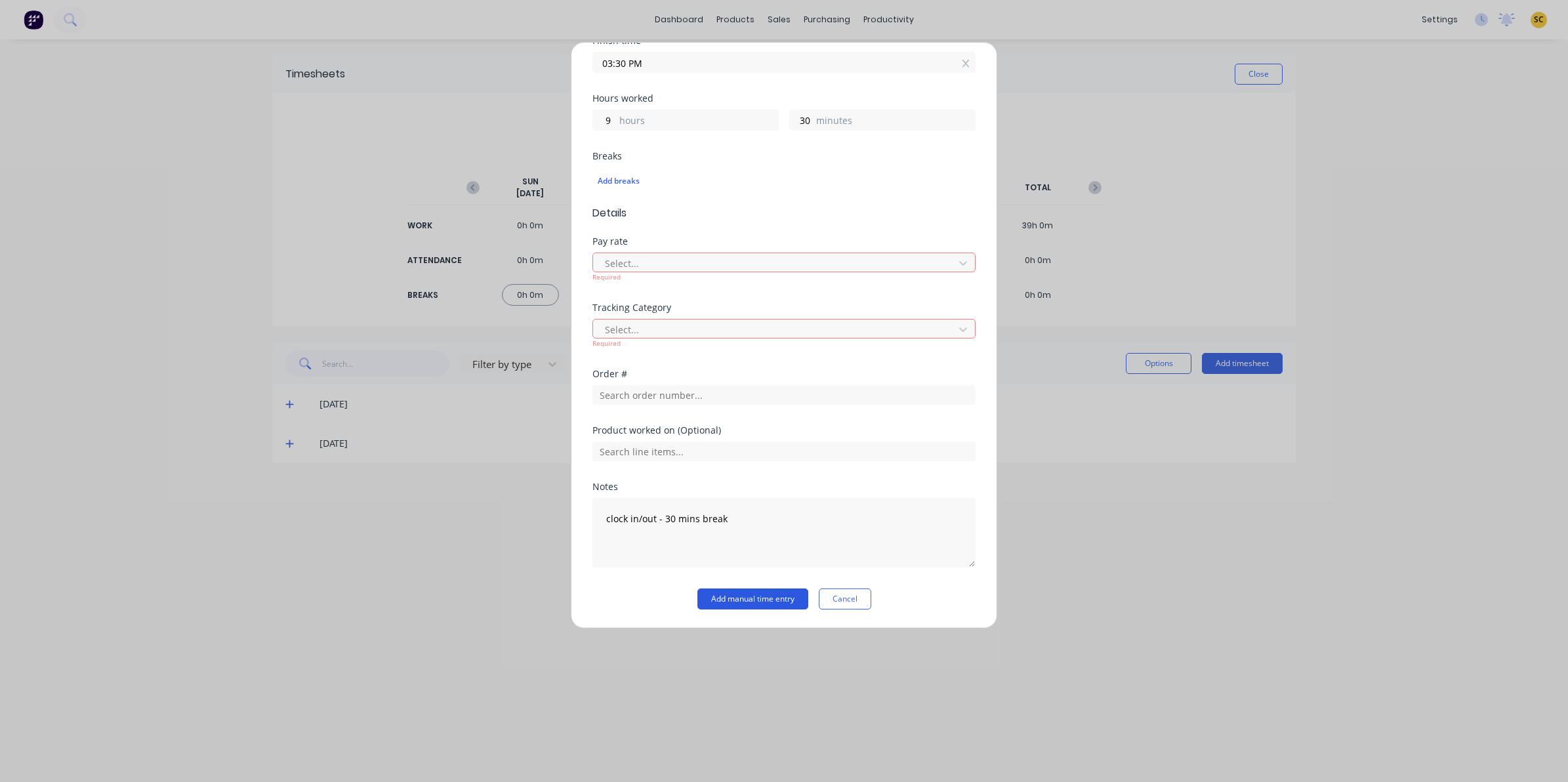
click at [730, 599] on button "Add manual time entry" at bounding box center [752, 598] width 111 height 21
click at [886, 604] on div "Add manual time entry Cancel" at bounding box center [783, 598] width 383 height 21
click at [838, 604] on button "Cancel" at bounding box center [844, 598] width 52 height 21
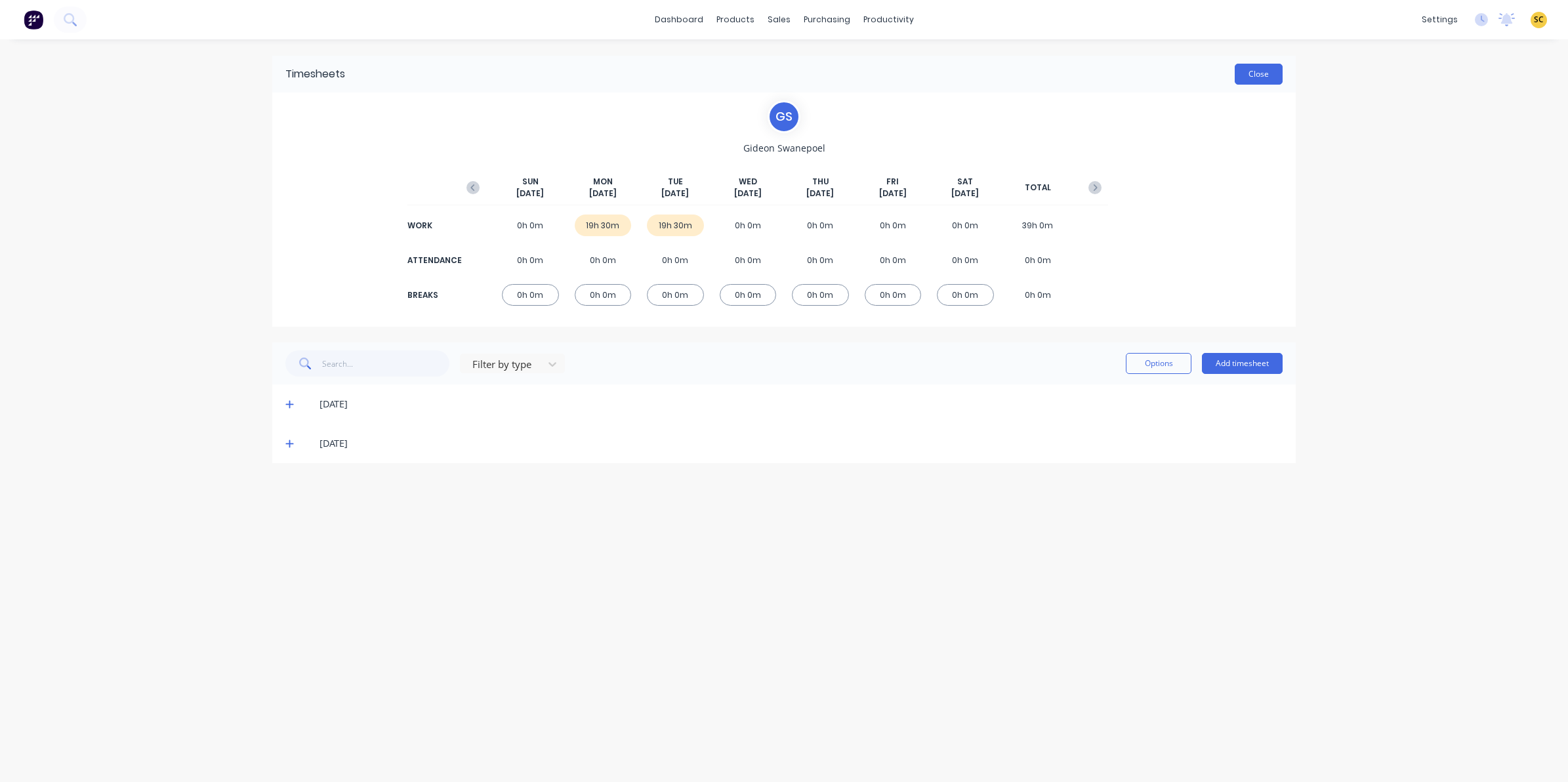
click at [1250, 82] on button "Close" at bounding box center [1258, 74] width 48 height 21
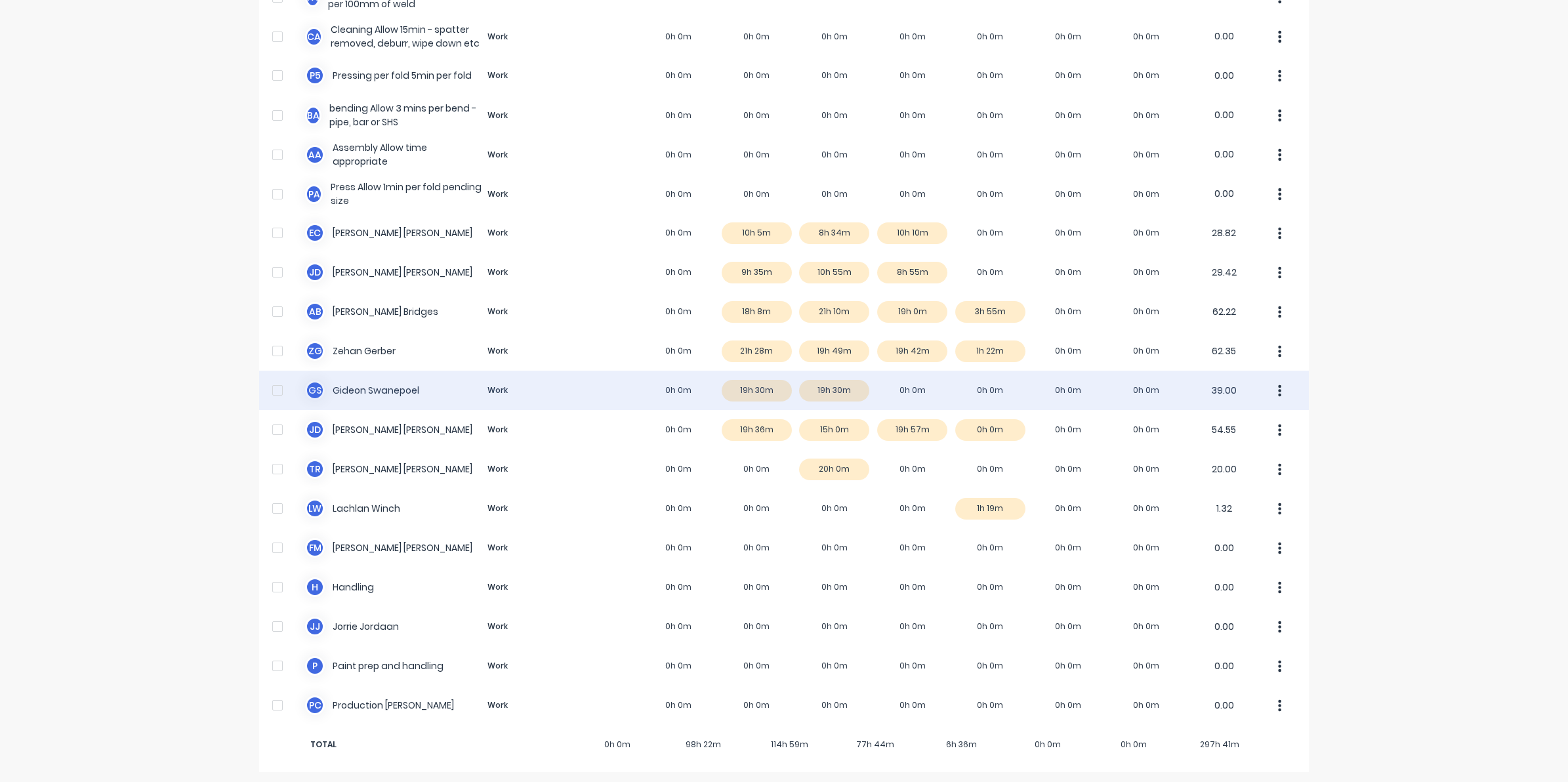
scroll to position [674, 0]
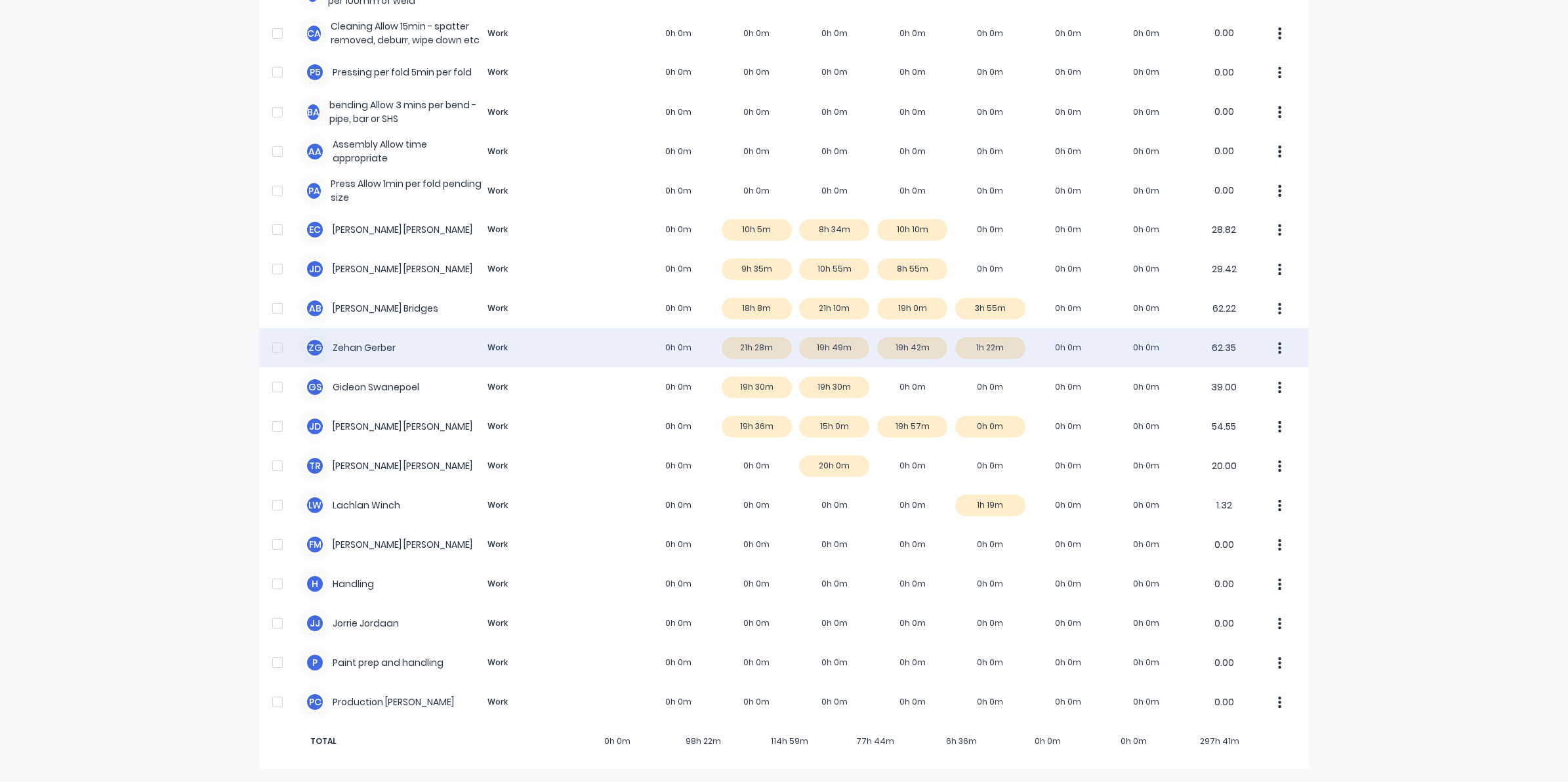
click at [893, 353] on div "Z G Zehan Gerber Work 0h 0m 21h 28m 19h 49m 19h 42m 1h 22m 0h 0m 0h 0m 62.35" at bounding box center [784, 348] width 1050 height 39
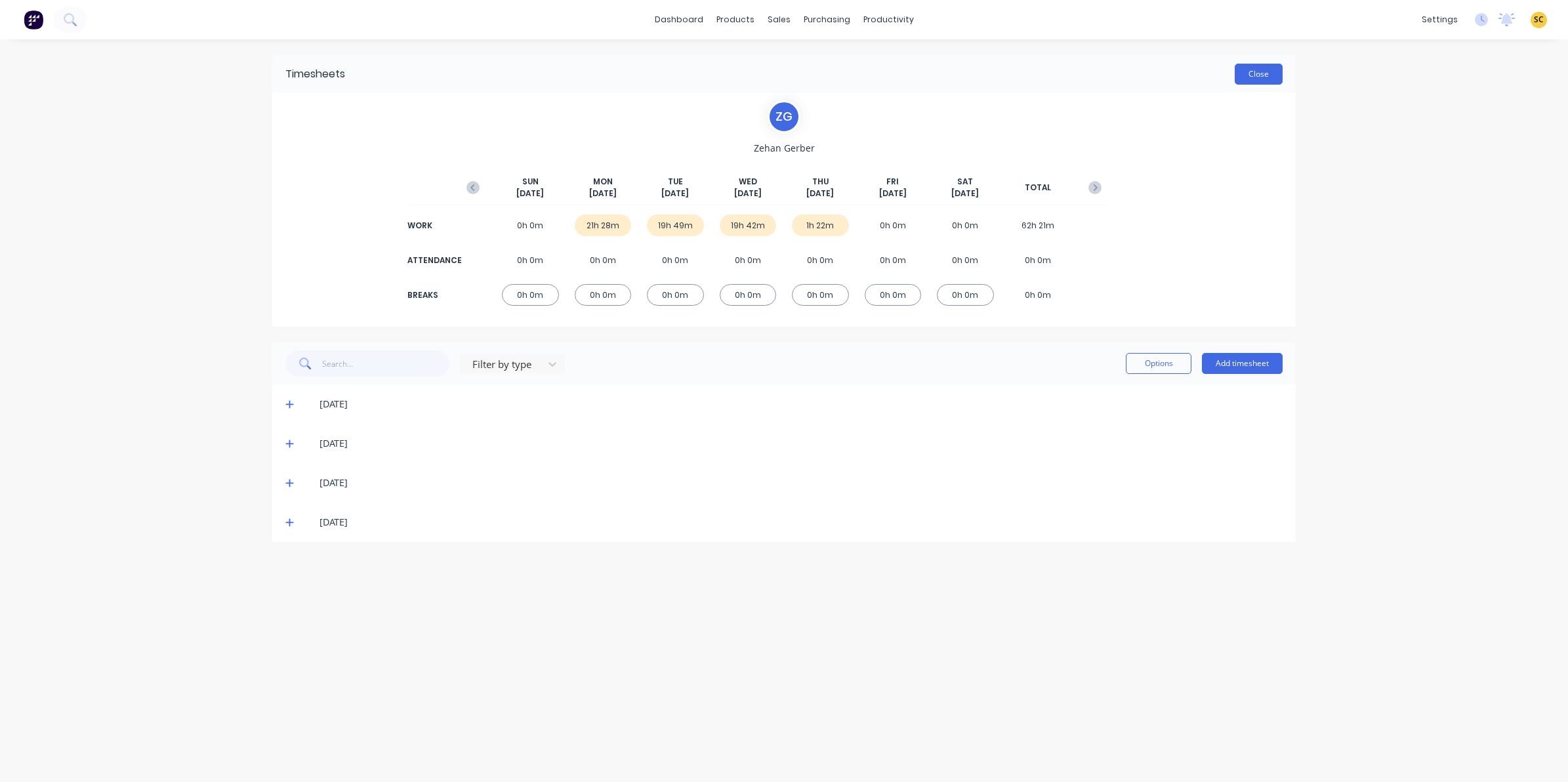
click at [1268, 69] on button "Close" at bounding box center [1258, 74] width 48 height 21
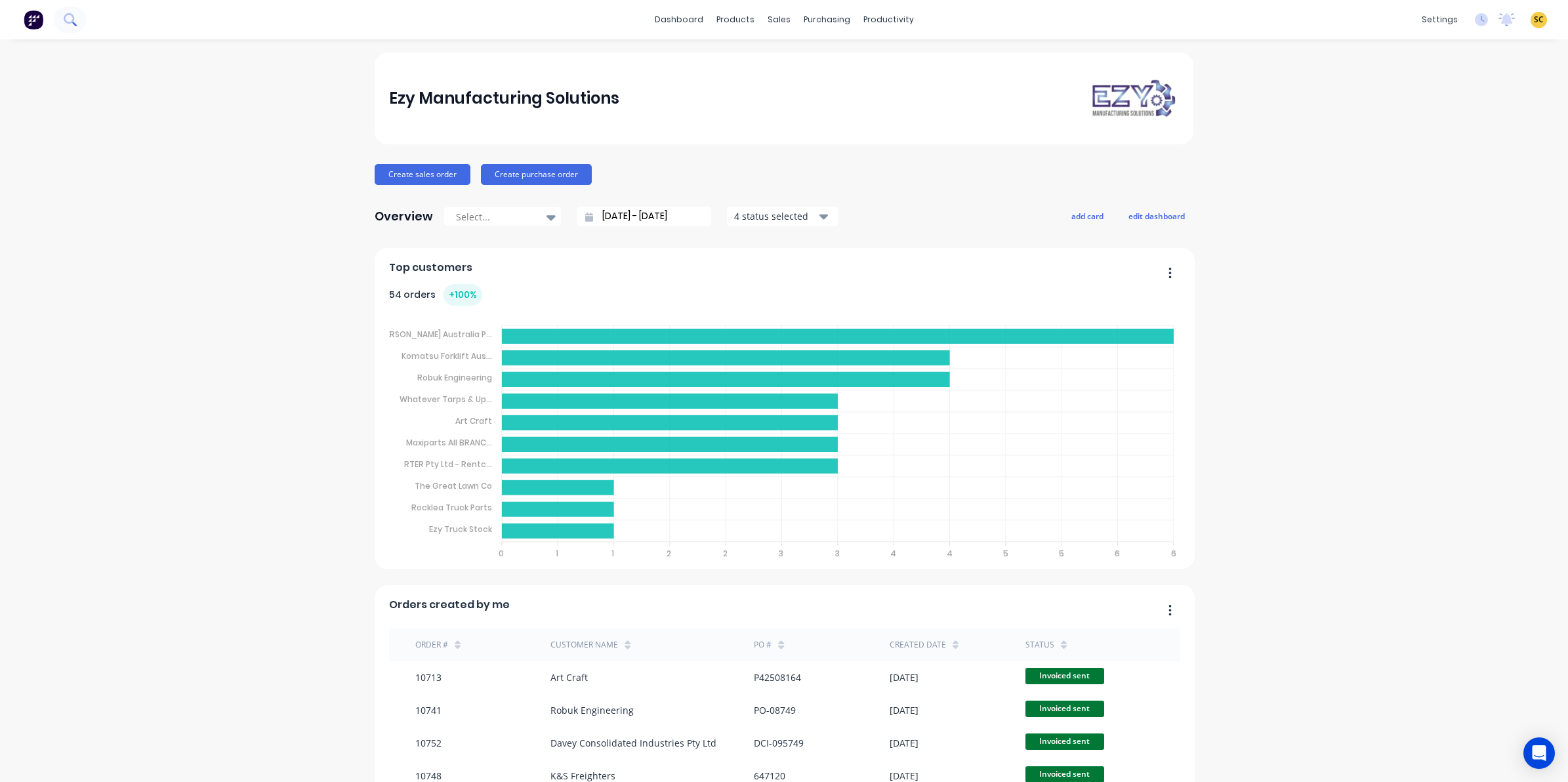
click at [70, 21] on icon at bounding box center [70, 19] width 13 height 13
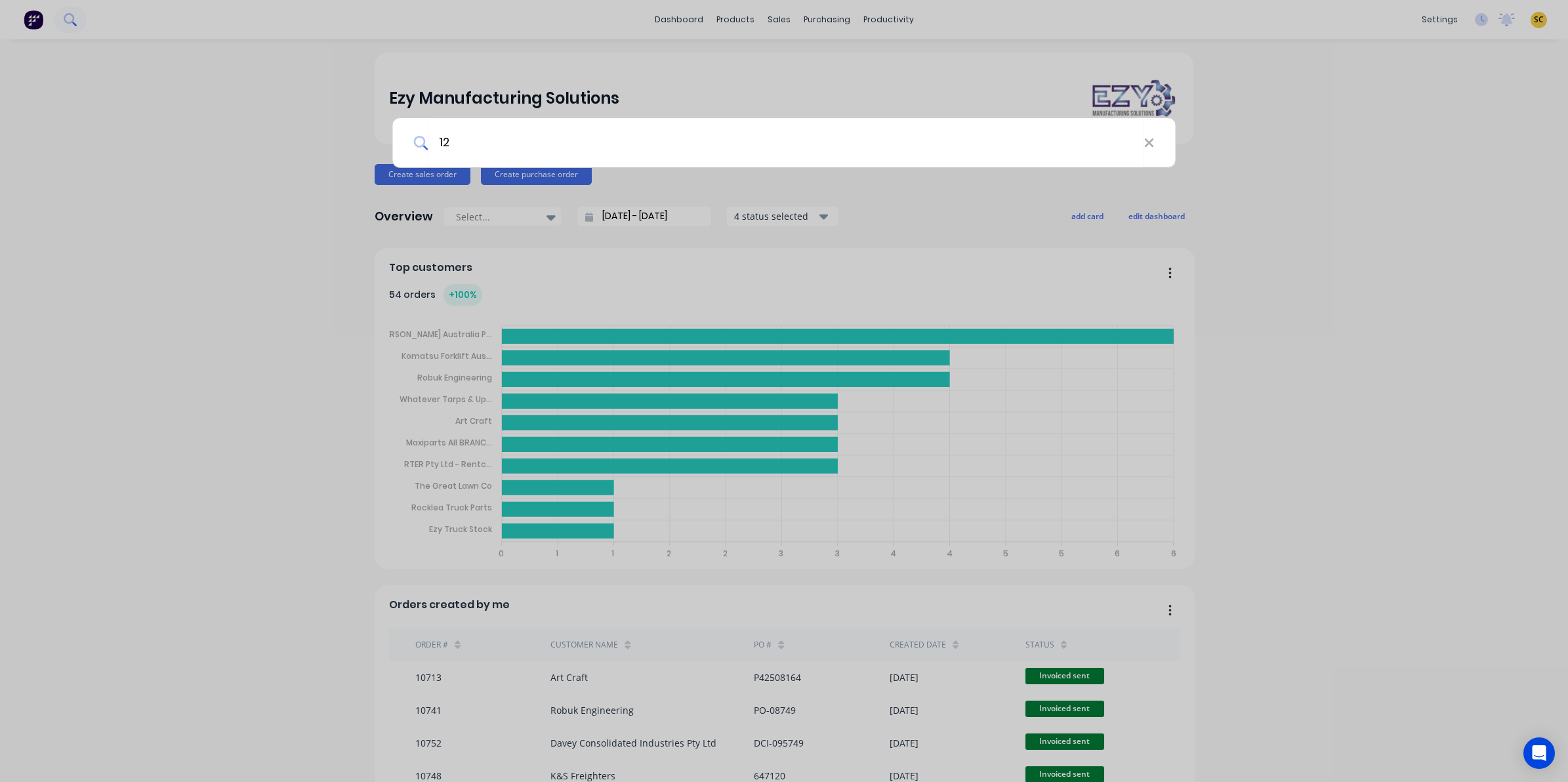
type input "1"
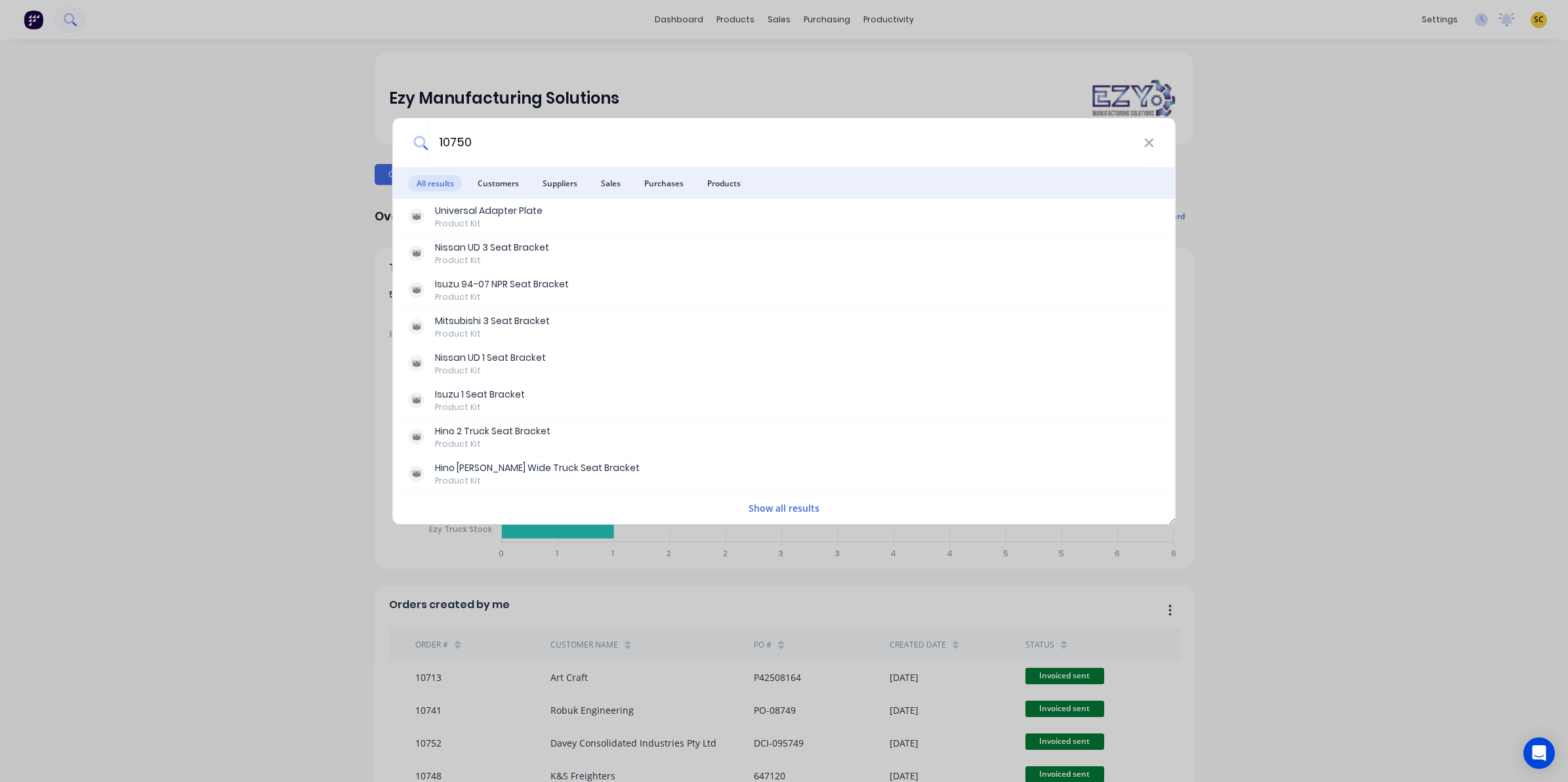
type input "10750"
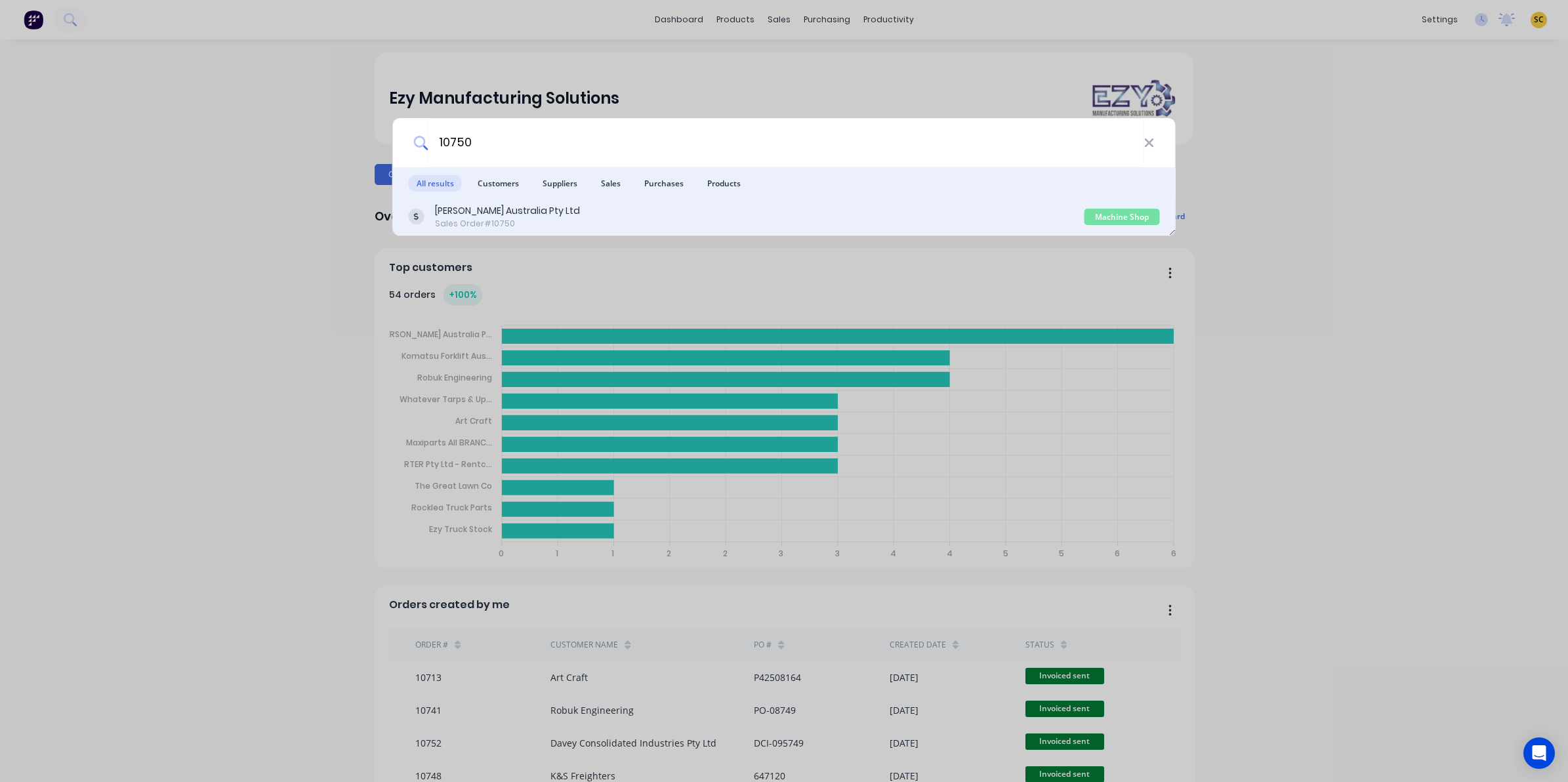
click at [961, 214] on div "[PERSON_NAME] Australia Pty Ltd Sales Order #10750" at bounding box center [747, 217] width 676 height 26
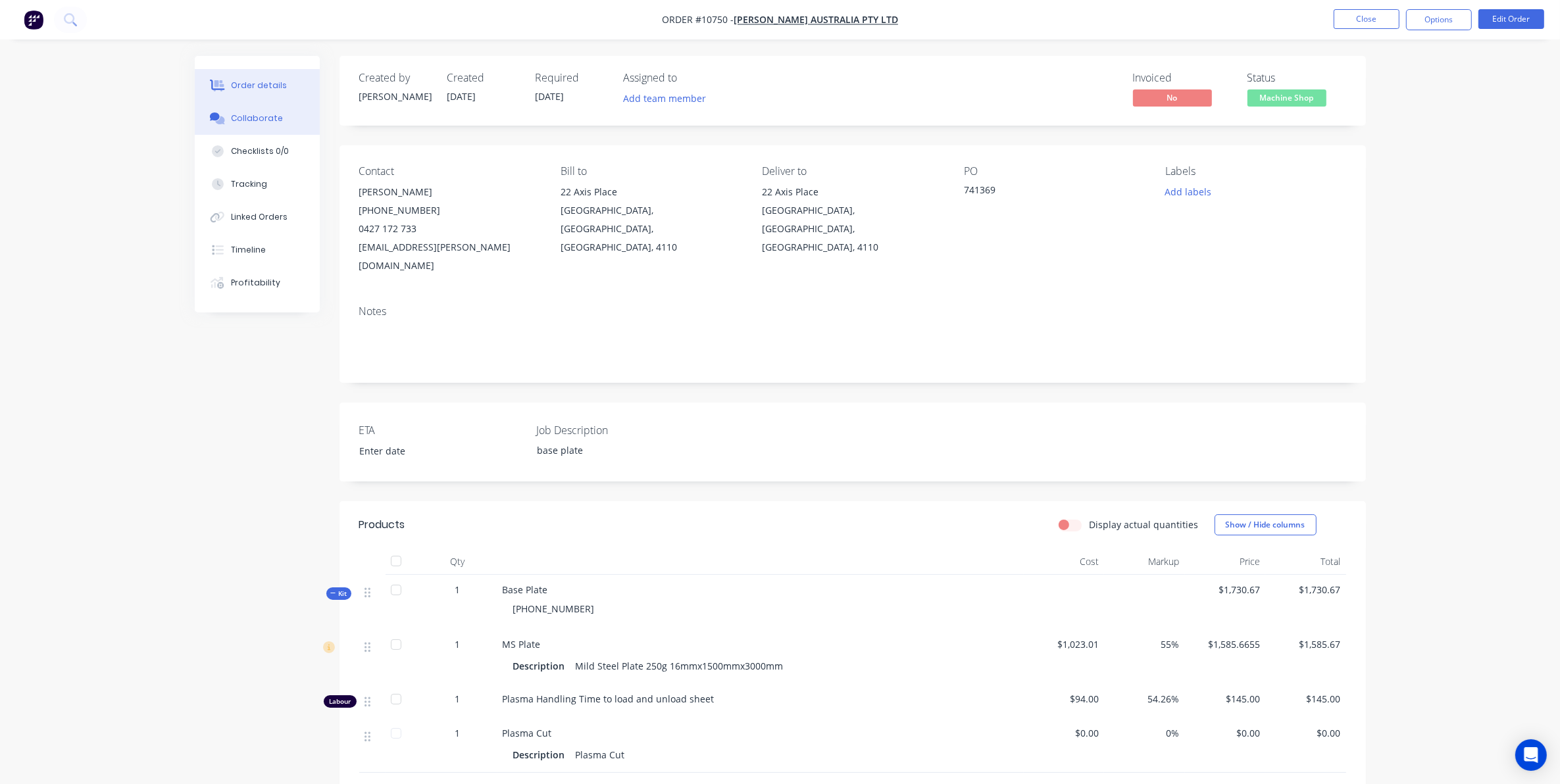
click at [245, 107] on button "Collaborate" at bounding box center [257, 118] width 125 height 33
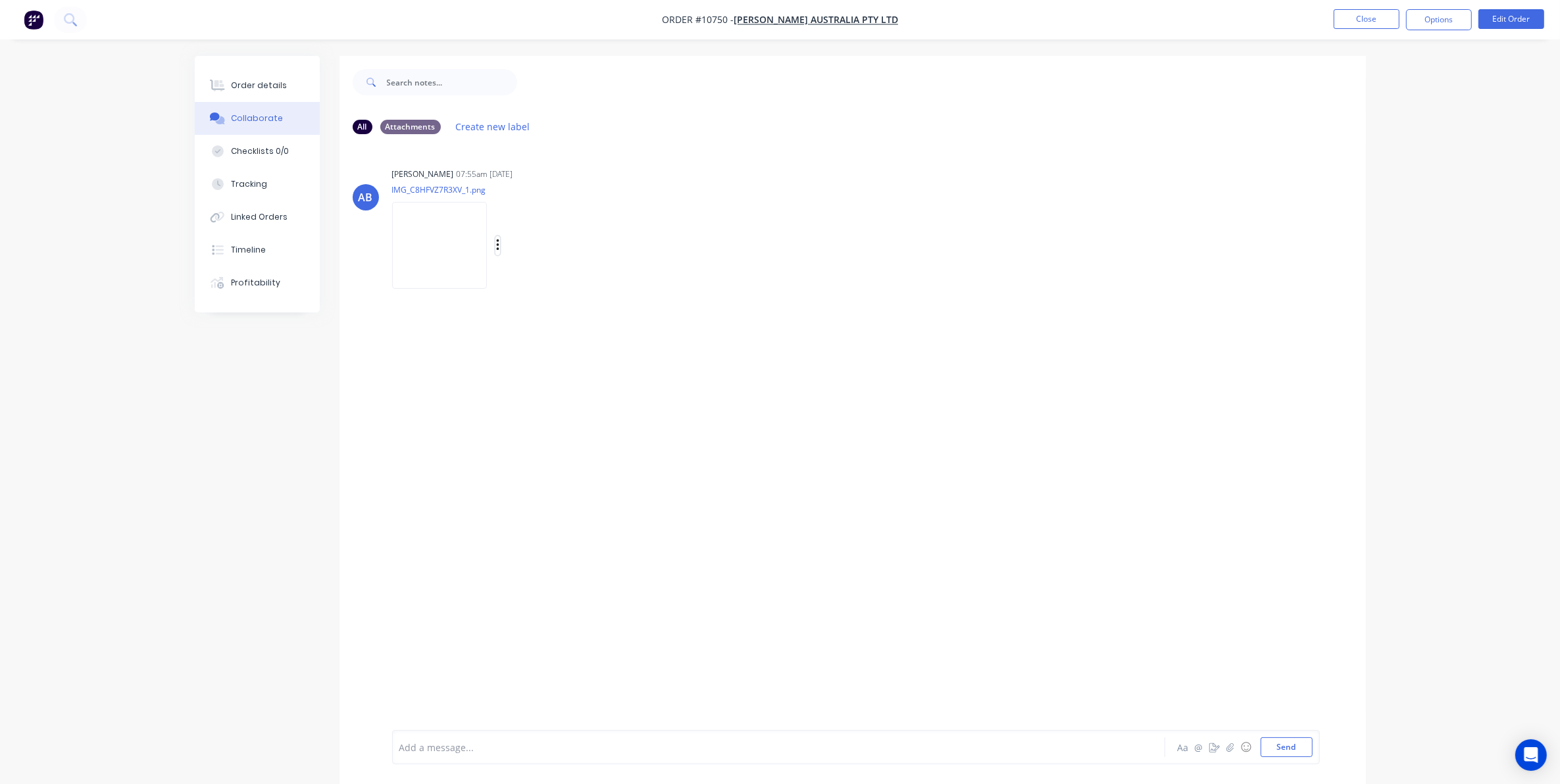
click at [500, 242] on icon "button" at bounding box center [498, 245] width 4 height 15
click at [551, 280] on button "Download" at bounding box center [585, 280] width 148 height 30
click at [261, 74] on button "Order details" at bounding box center [257, 85] width 125 height 33
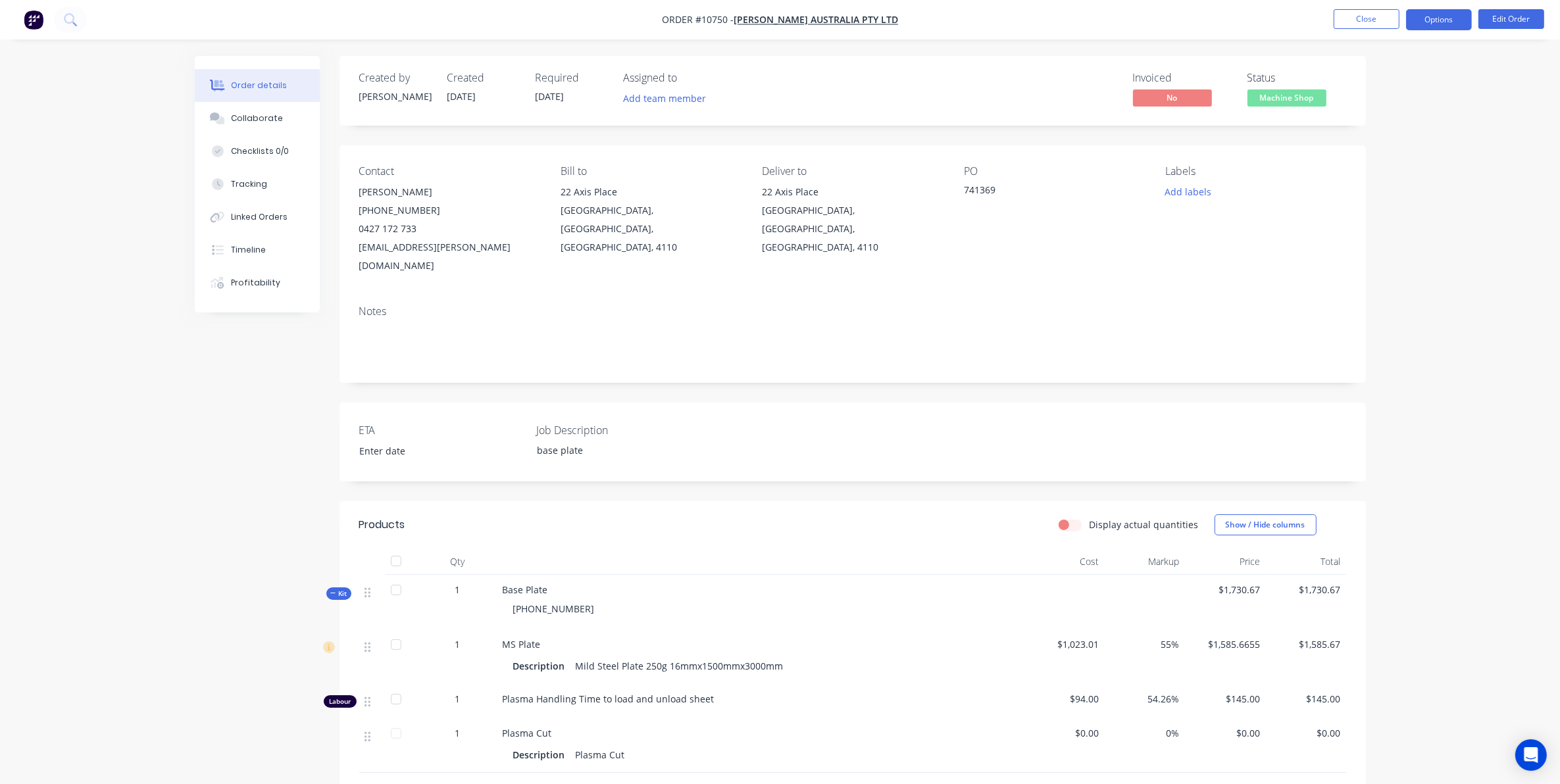
click at [1438, 13] on button "Options" at bounding box center [1438, 19] width 66 height 21
click at [1375, 185] on div "Delivery Docket" at bounding box center [1399, 185] width 122 height 19
click at [1371, 159] on div "Custom" at bounding box center [1399, 158] width 122 height 19
click at [1371, 126] on div "Without pricing" at bounding box center [1399, 132] width 122 height 19
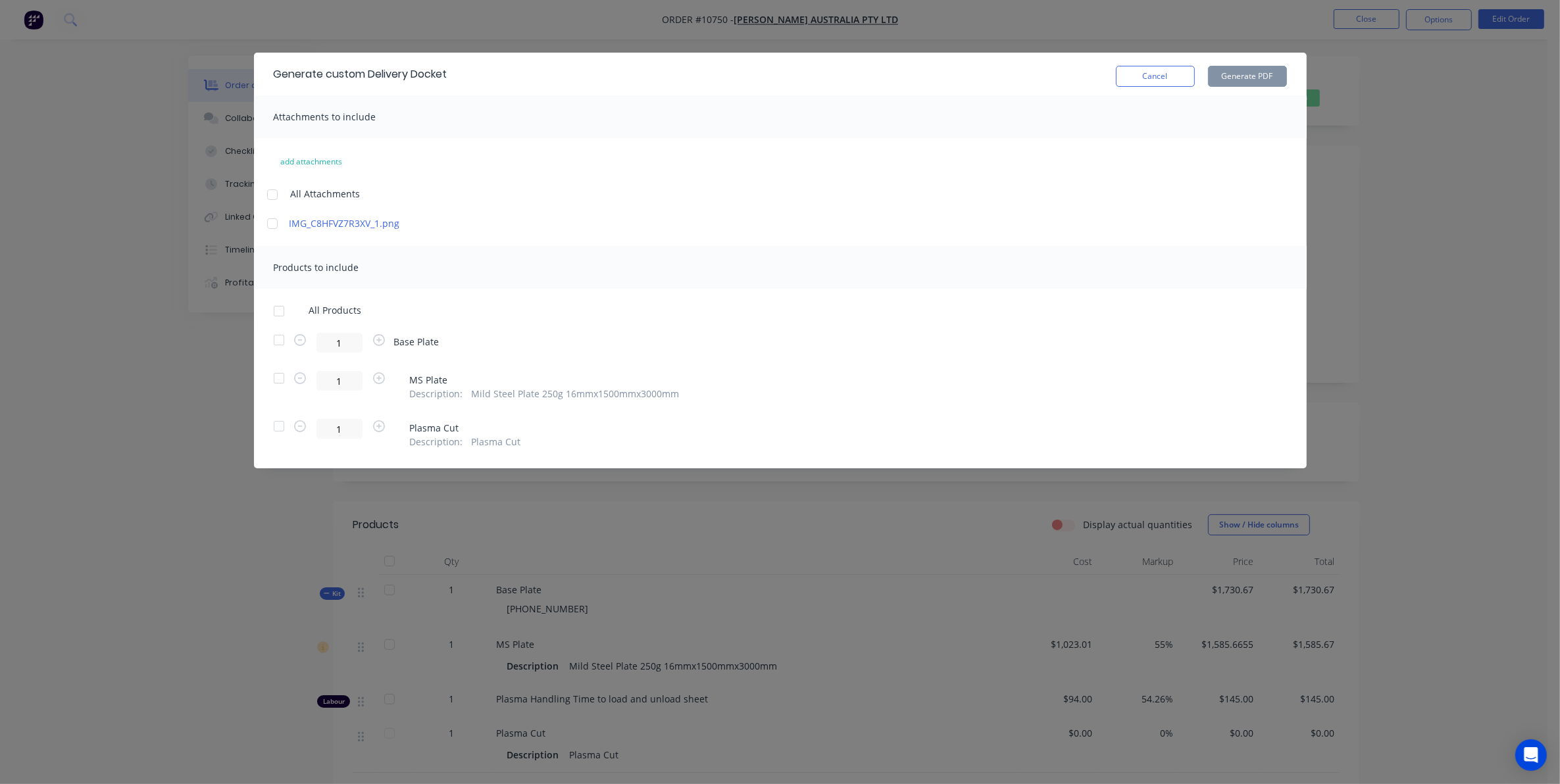
click at [275, 342] on div at bounding box center [279, 340] width 27 height 27
click at [1275, 70] on button "Generate PDF" at bounding box center [1248, 76] width 79 height 21
click at [1159, 82] on button "Cancel" at bounding box center [1155, 76] width 79 height 21
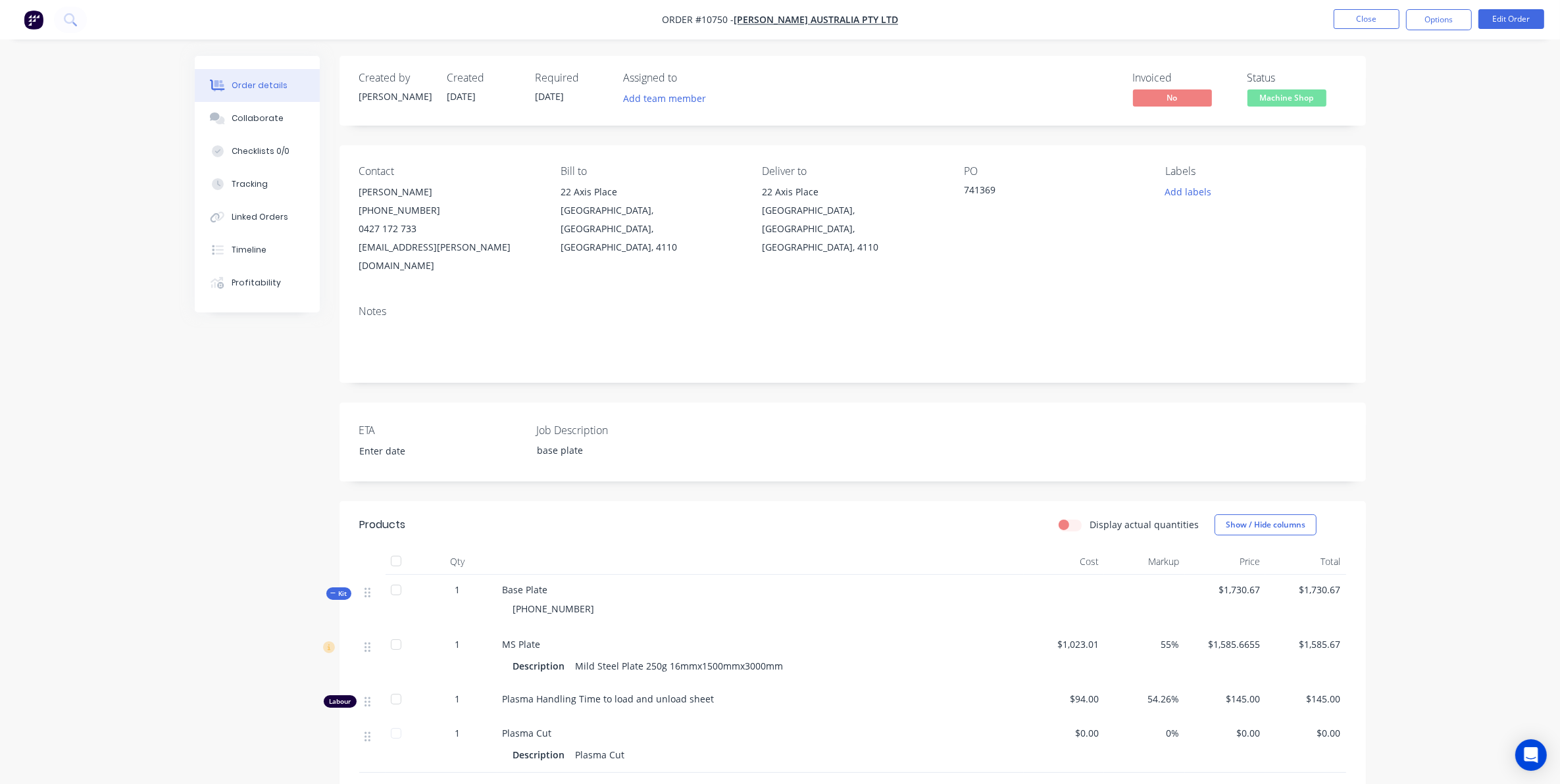
click at [1280, 102] on span "Machine Shop" at bounding box center [1287, 98] width 79 height 17
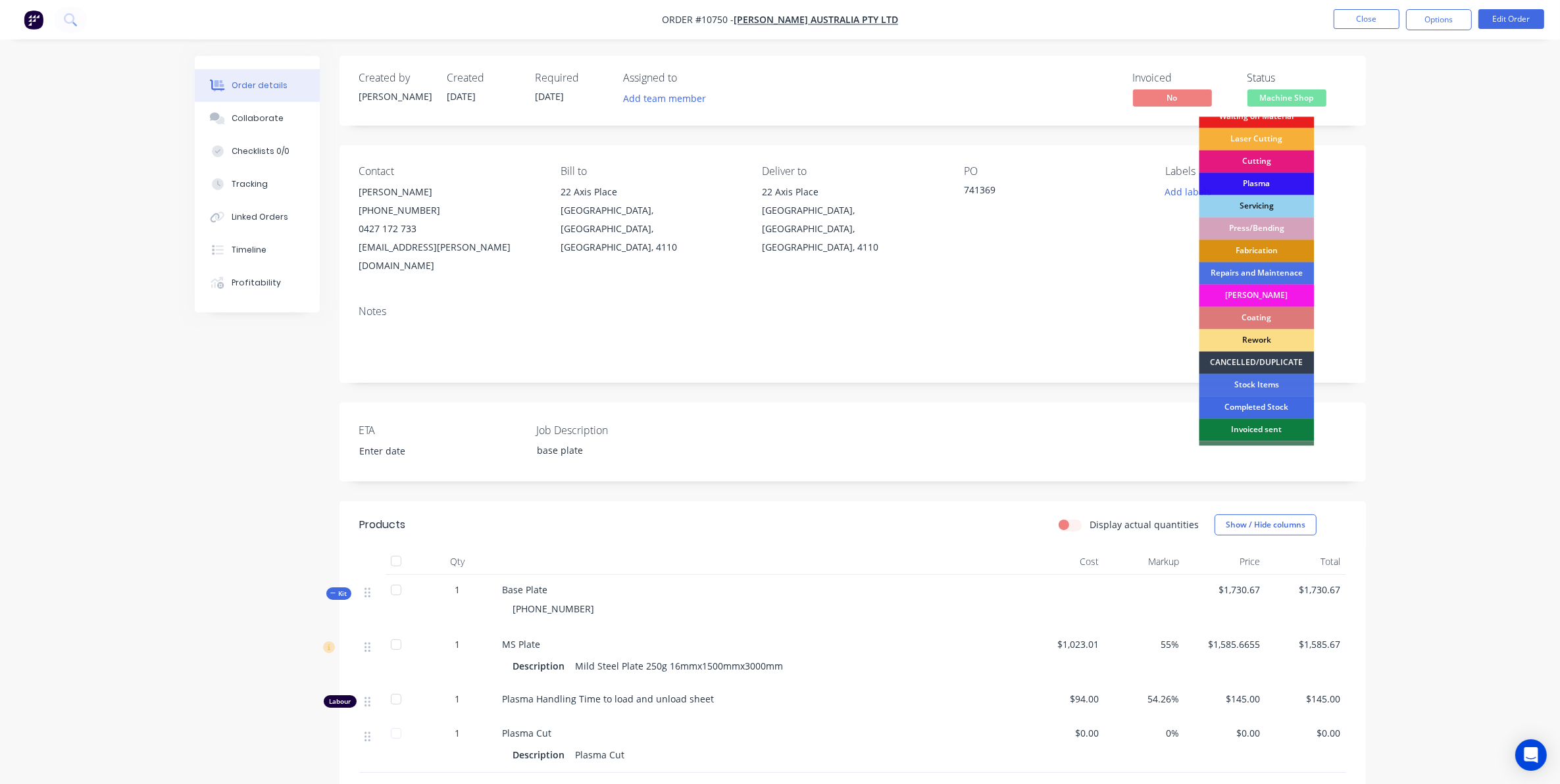
scroll to position [118, 0]
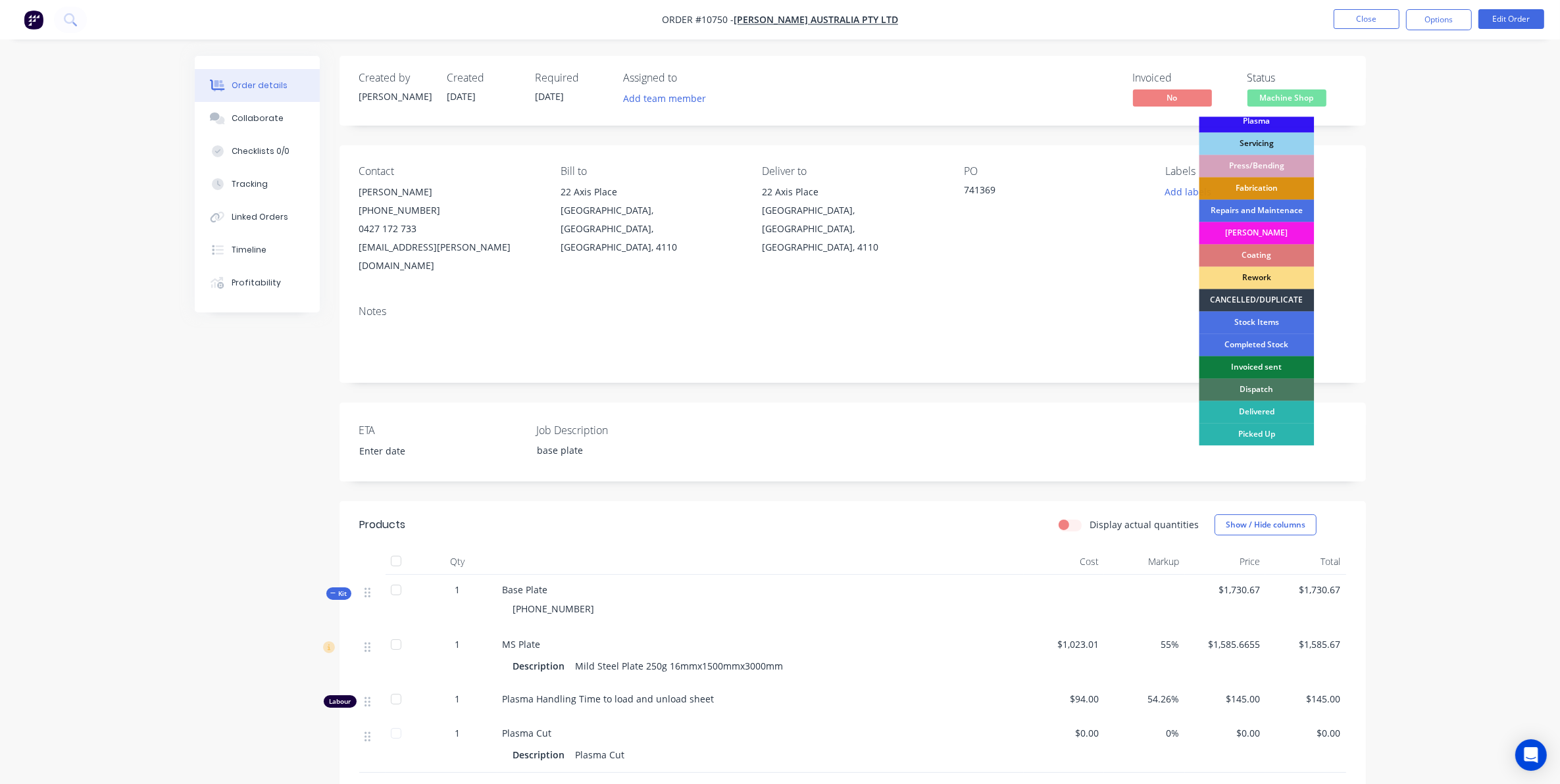
click at [1262, 383] on div "Dispatch" at bounding box center [1257, 390] width 116 height 23
